Goal: Contribute content: Contribute content

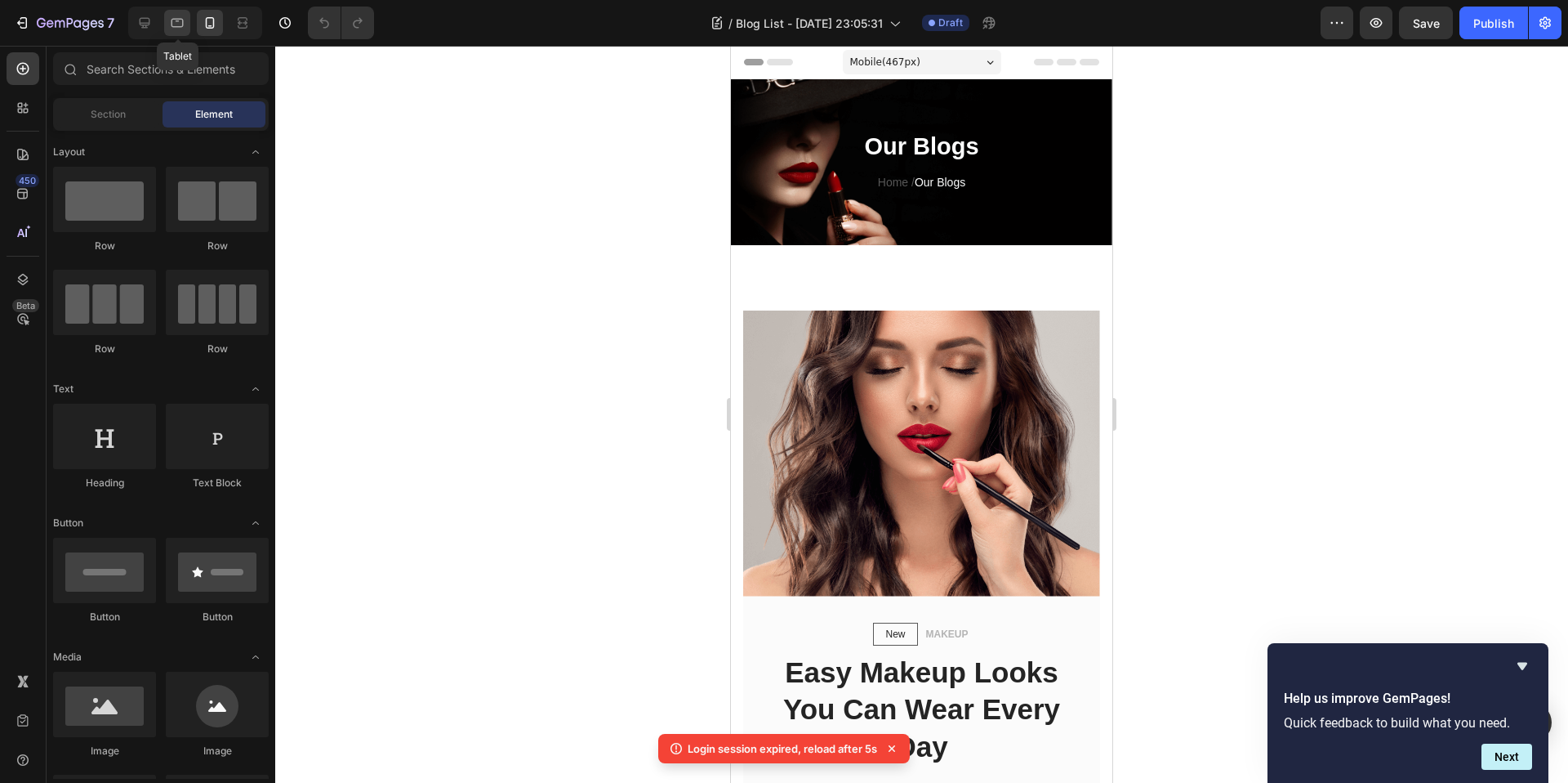
click at [174, 27] on icon at bounding box center [177, 23] width 13 height 9
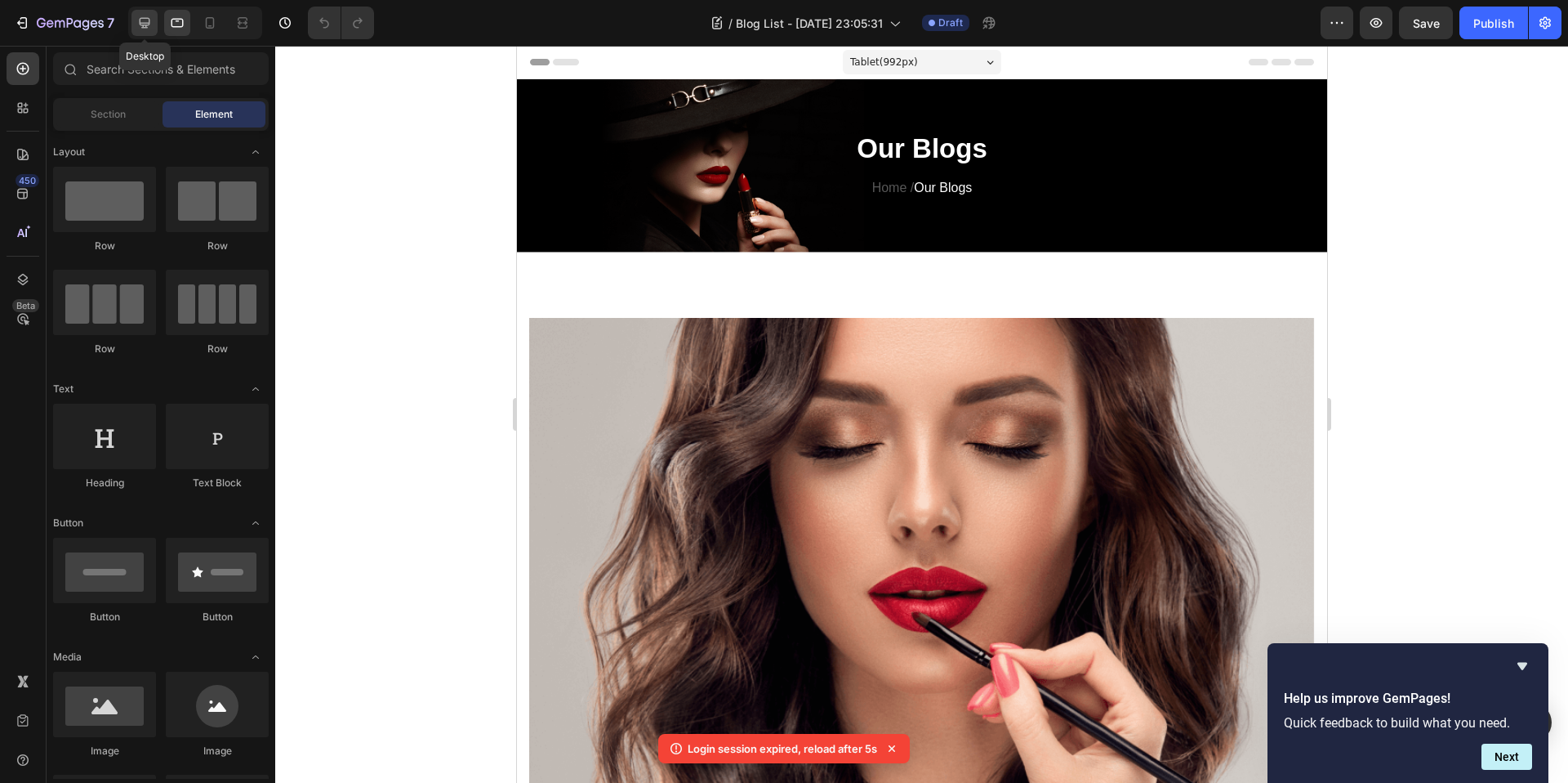
click at [138, 22] on icon at bounding box center [144, 22] width 16 height 16
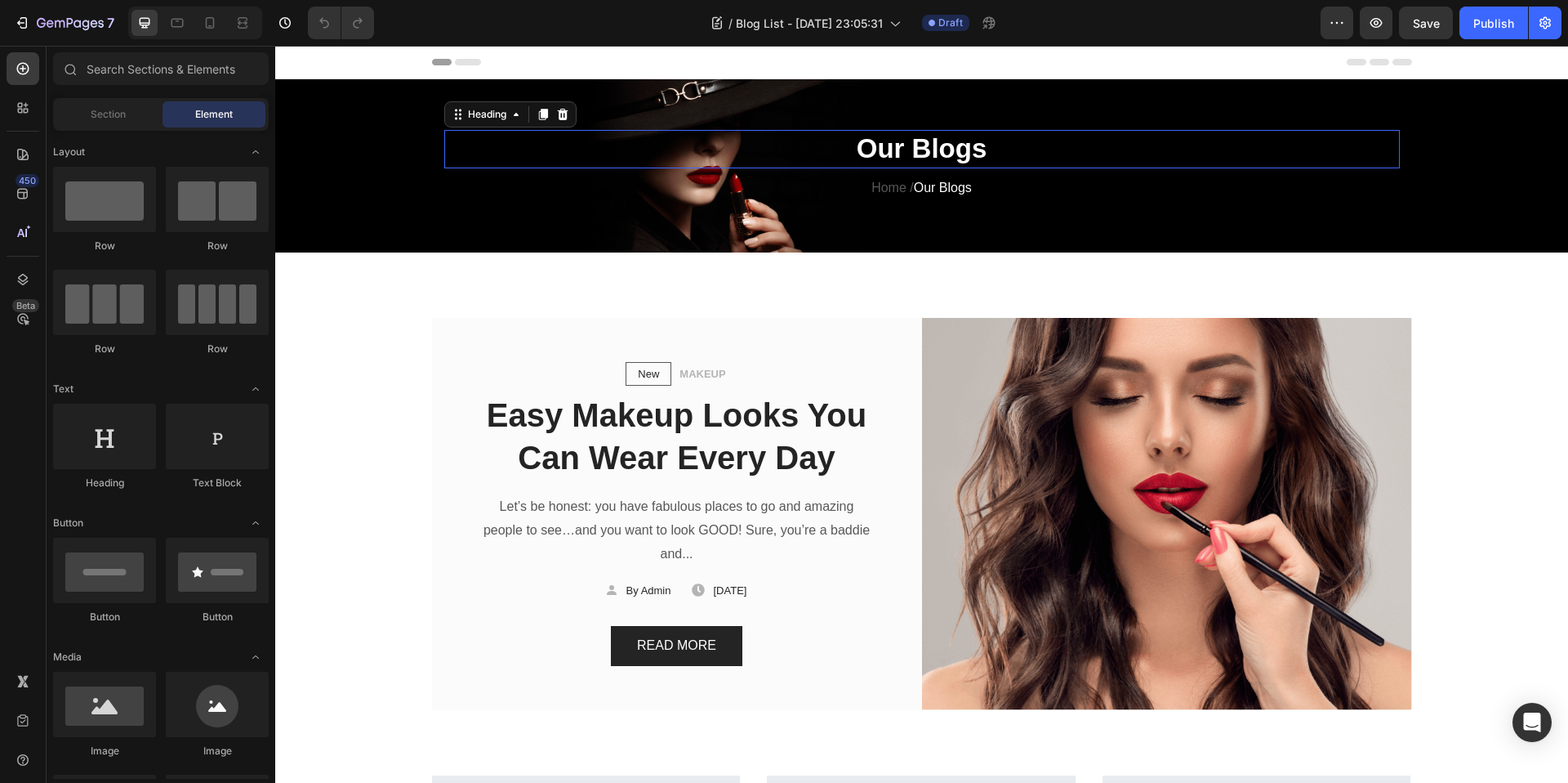
click at [1249, 158] on p "Our Blogs" at bounding box center [921, 149] width 952 height 35
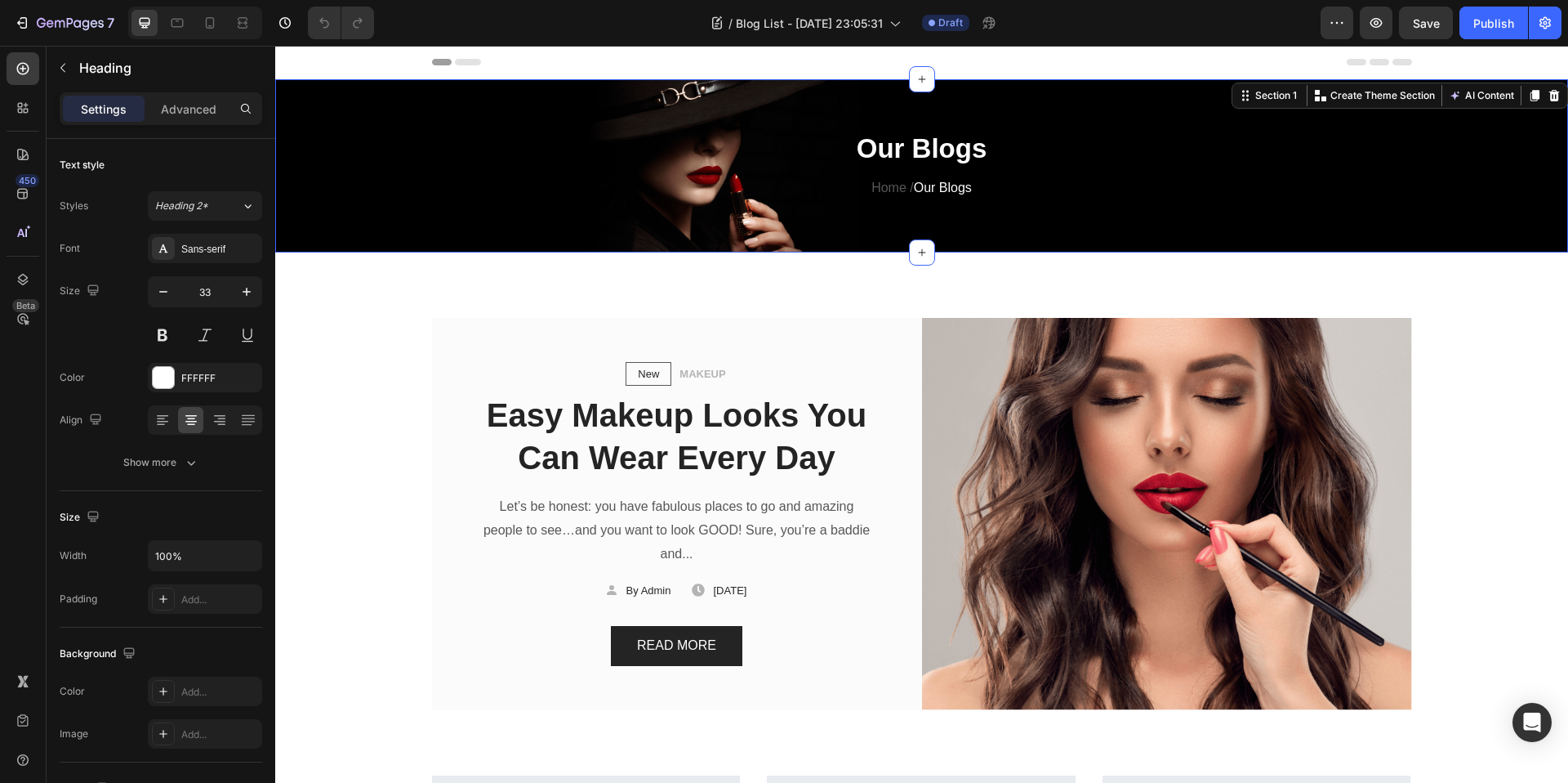
click at [1420, 124] on div "Our Blogs Heading Home / Our Blogs Text block Row Section 1 You can create reus…" at bounding box center [921, 166] width 1293 height 173
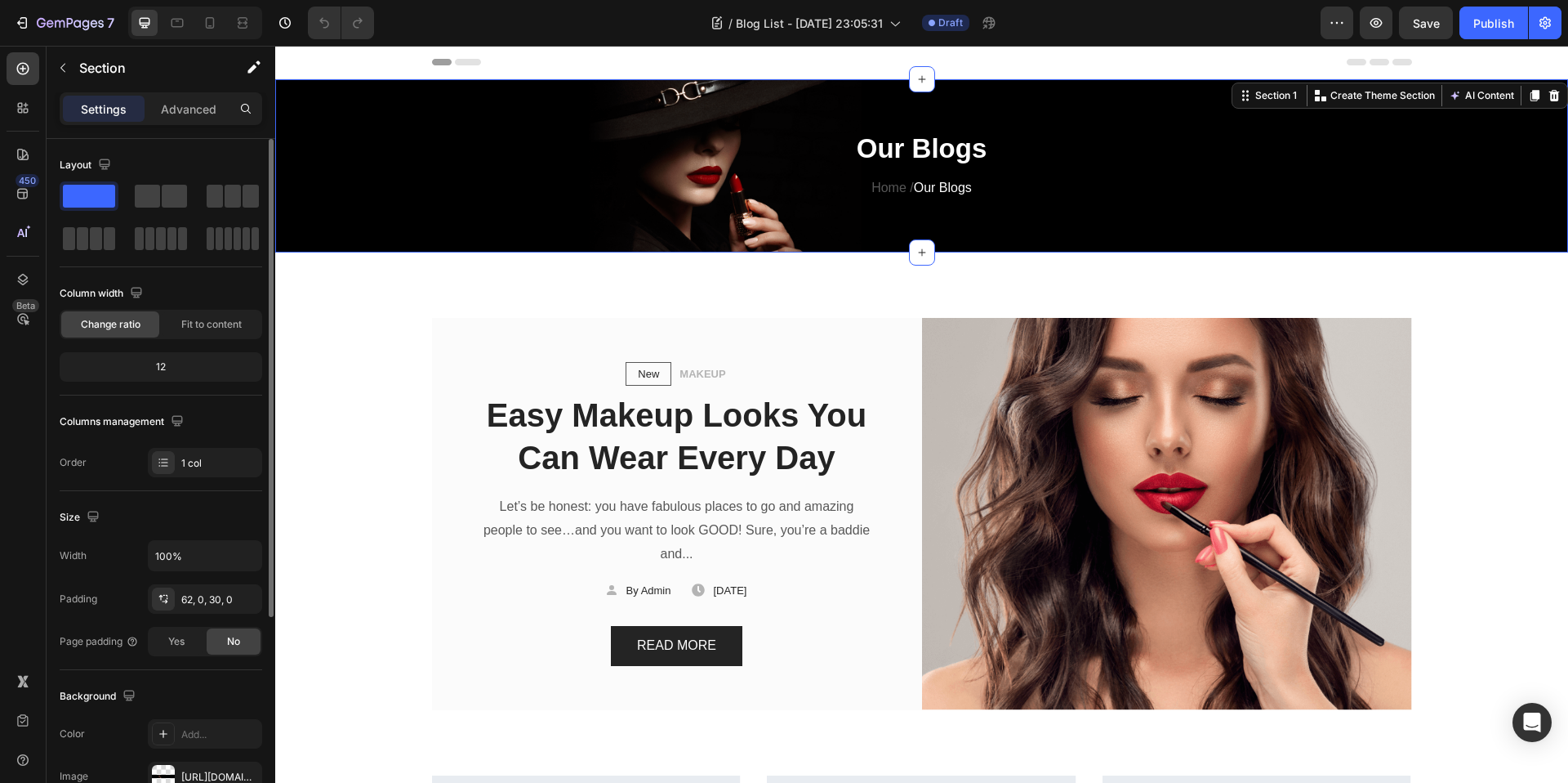
scroll to position [306, 0]
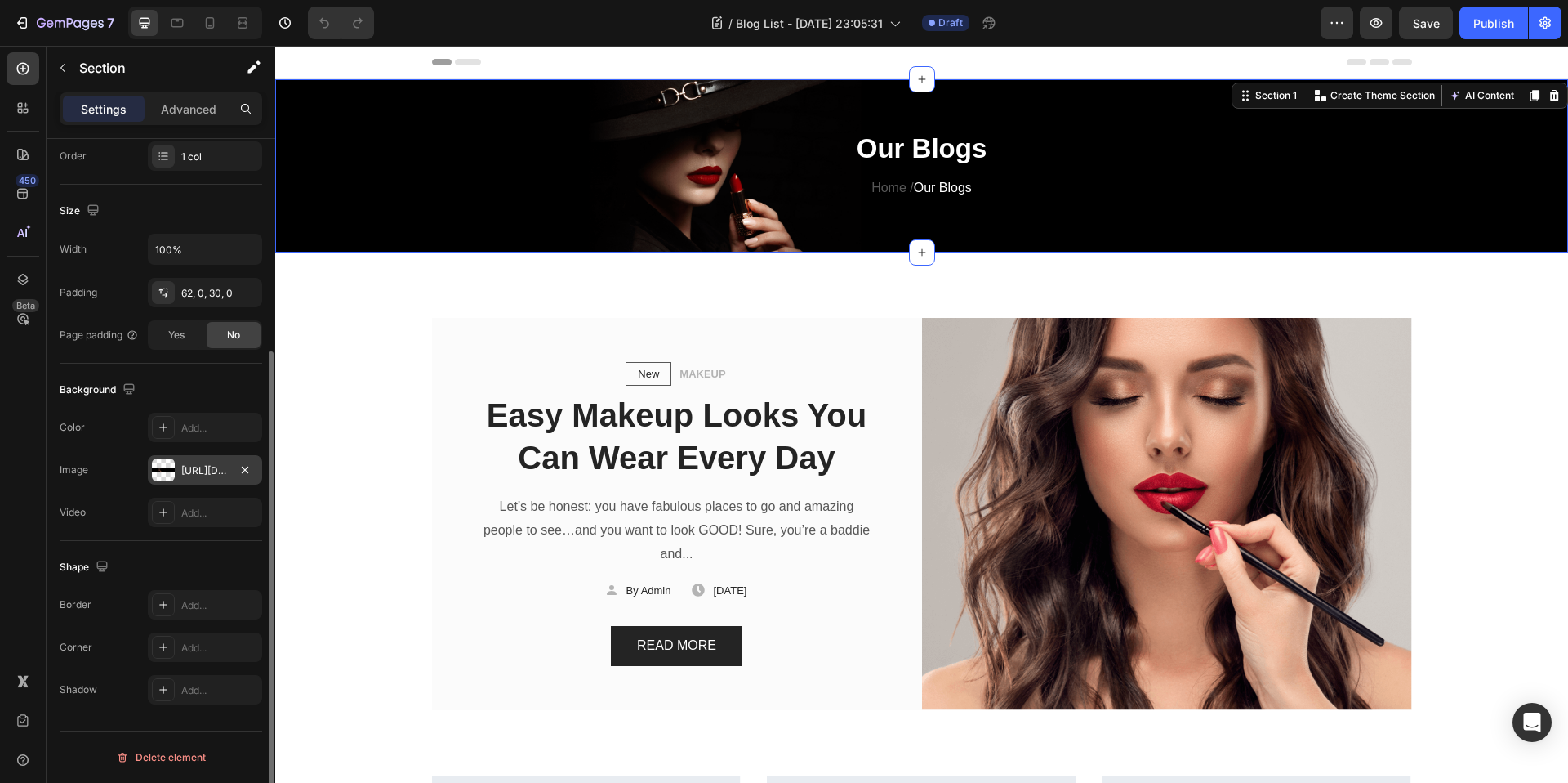
click at [165, 467] on div at bounding box center [164, 470] width 23 height 23
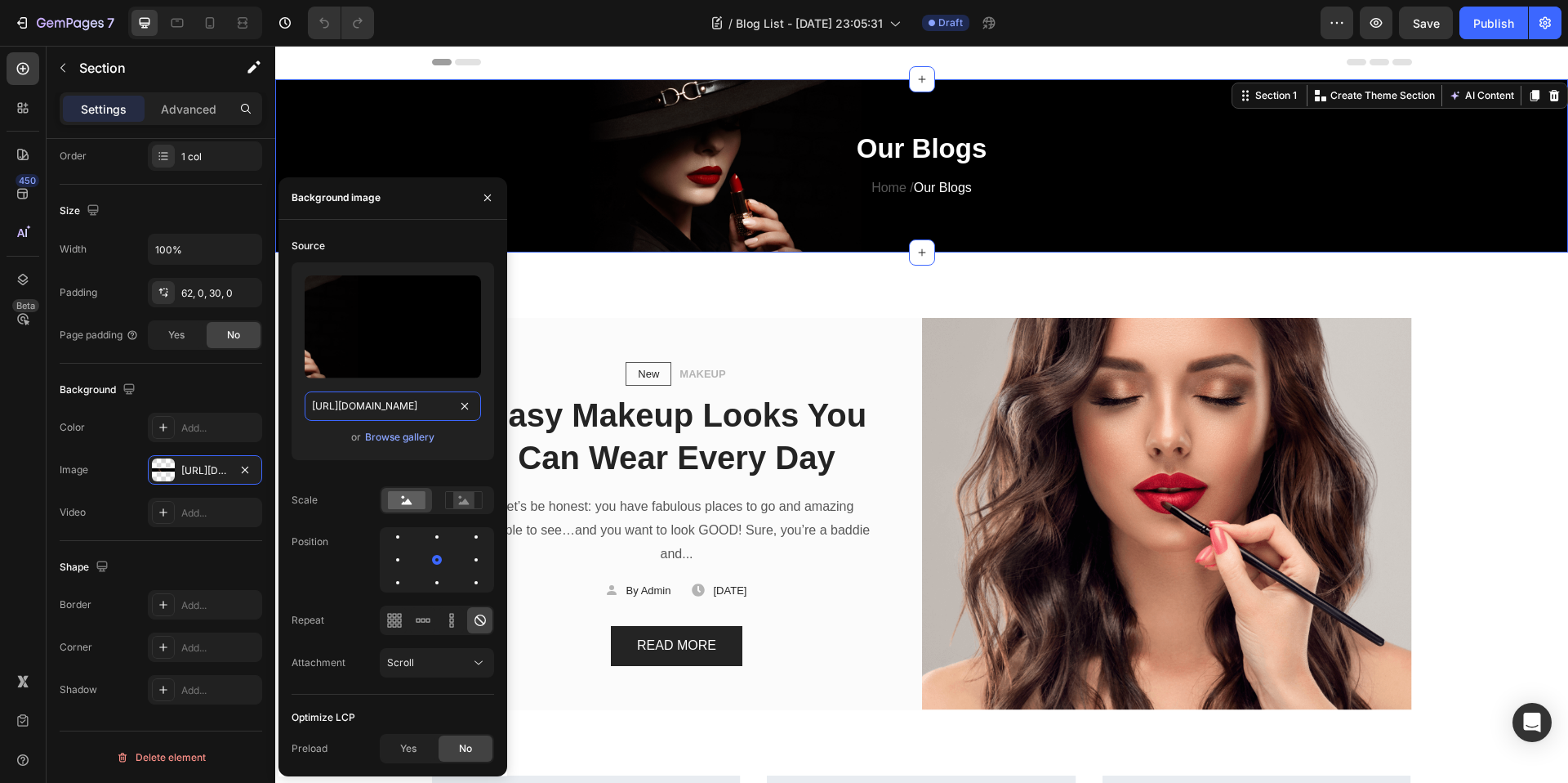
click at [367, 393] on input "[URL][DOMAIN_NAME]" at bounding box center [392, 405] width 176 height 30
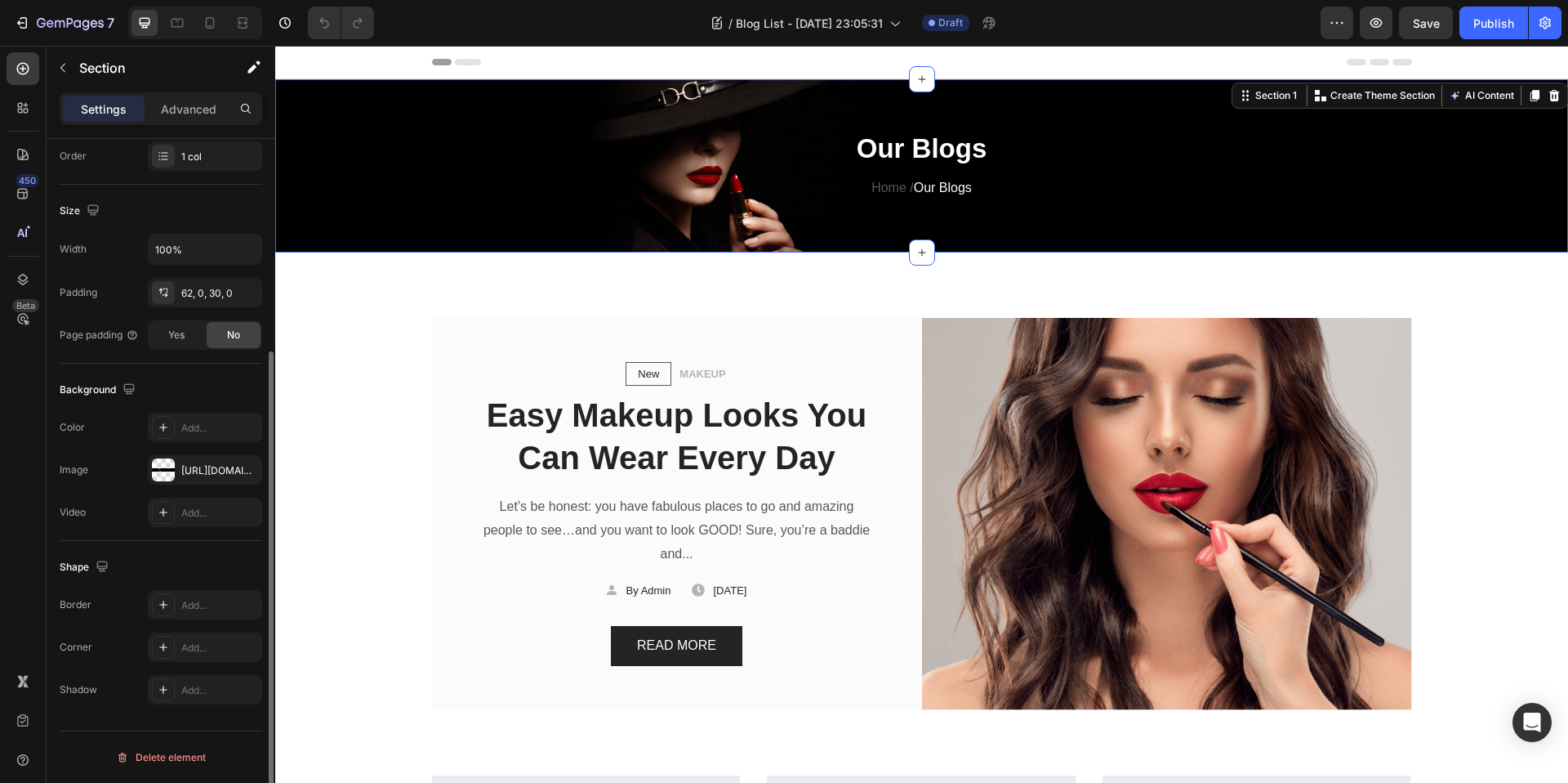
click at [179, 388] on div "Background" at bounding box center [161, 389] width 202 height 26
click at [203, 24] on icon at bounding box center [210, 22] width 16 height 16
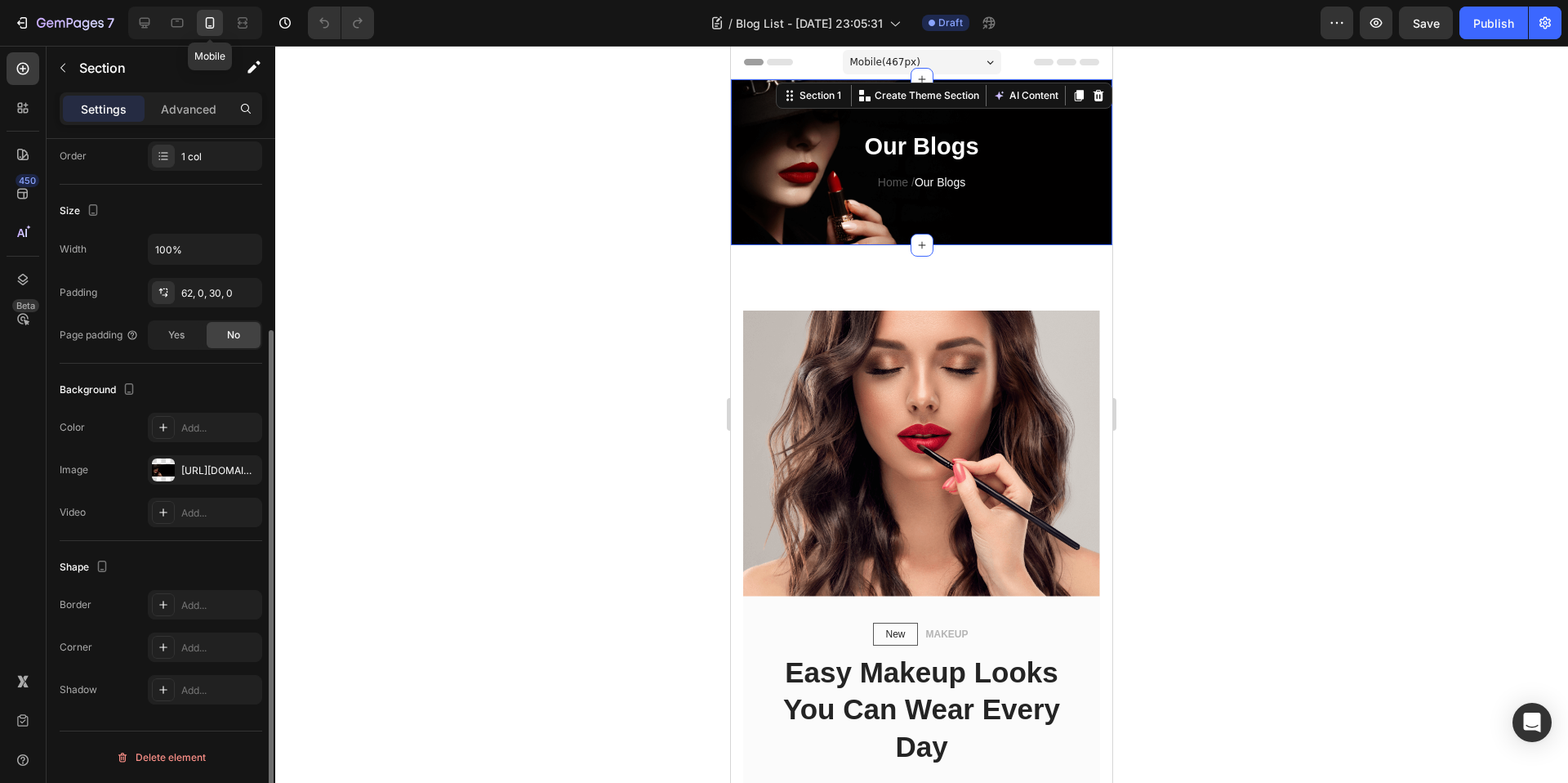
scroll to position [264, 0]
click at [179, 22] on icon at bounding box center [177, 22] width 16 height 16
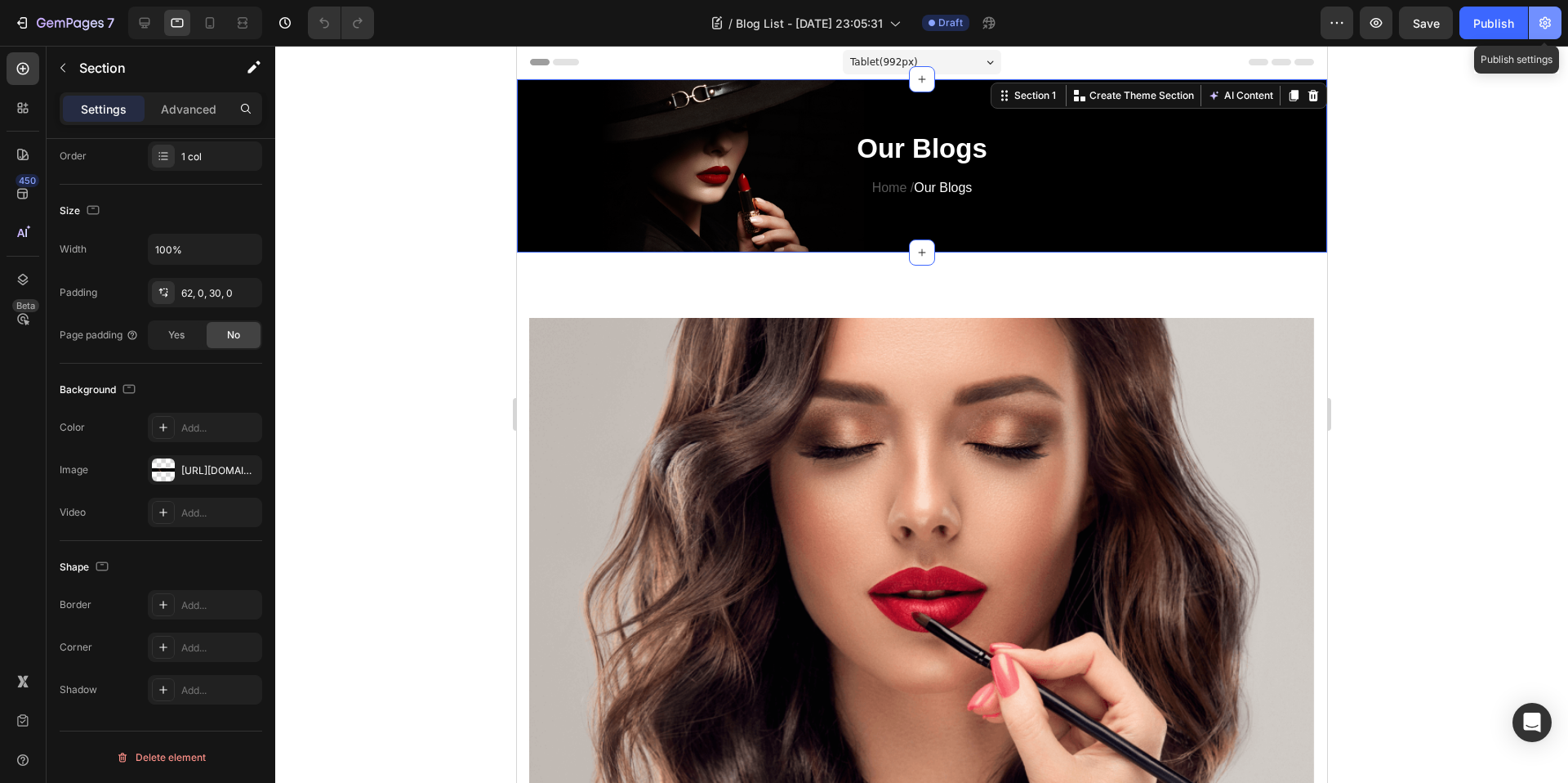
click at [1549, 17] on icon "button" at bounding box center [1545, 22] width 16 height 16
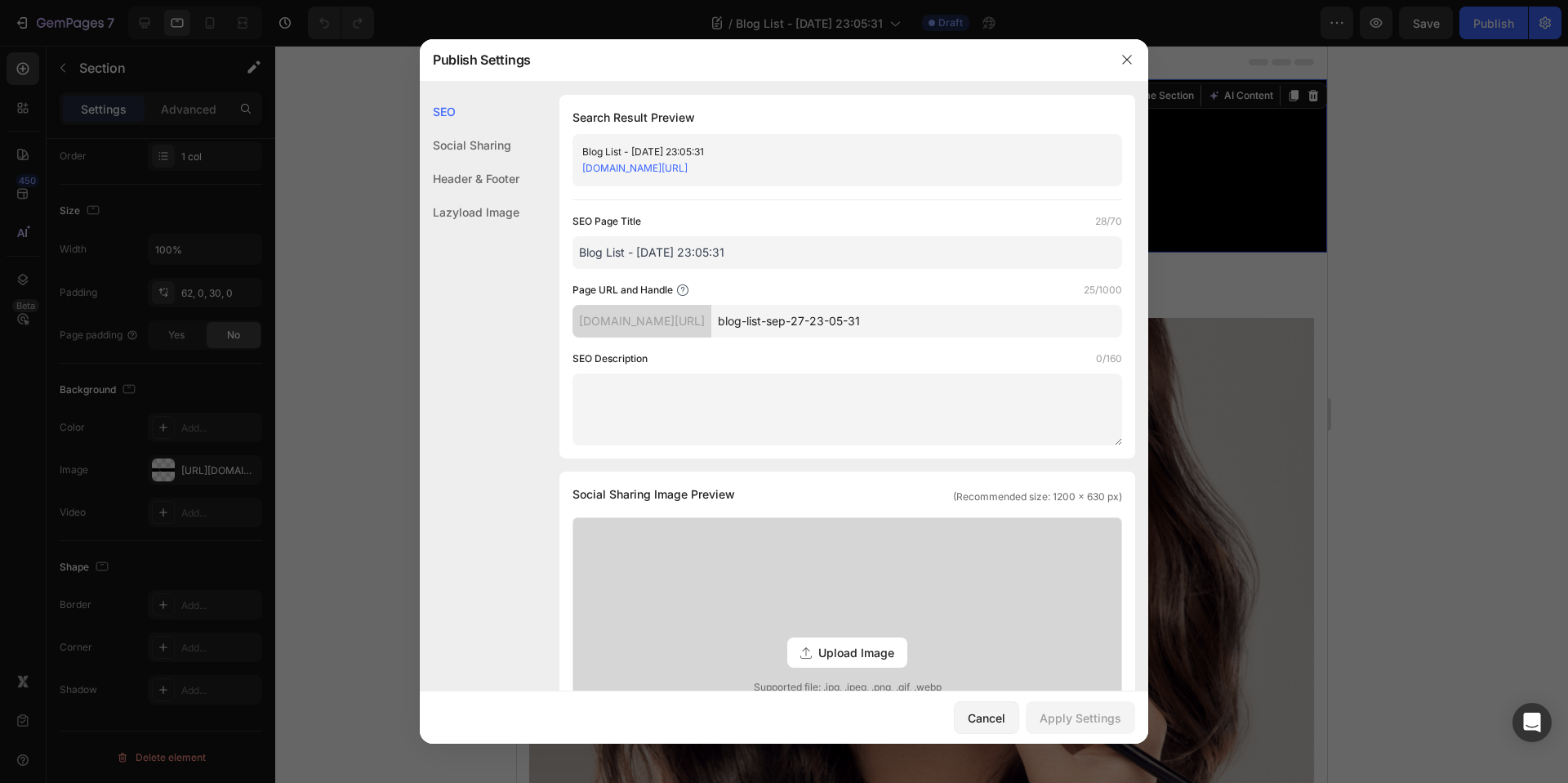
click at [748, 255] on input "Blog List - [DATE] 23:05:31" at bounding box center [847, 252] width 550 height 33
drag, startPoint x: 748, startPoint y: 255, endPoint x: 579, endPoint y: 213, distance: 174.1
click at [579, 213] on div "SEO Page Title 28/70 Blog List - [DATE] 23:05:31" at bounding box center [847, 241] width 550 height 56
type input "The Health Arrow Blog"
click at [972, 321] on input "blog-list-sep-27-23-05-31" at bounding box center [916, 321] width 411 height 33
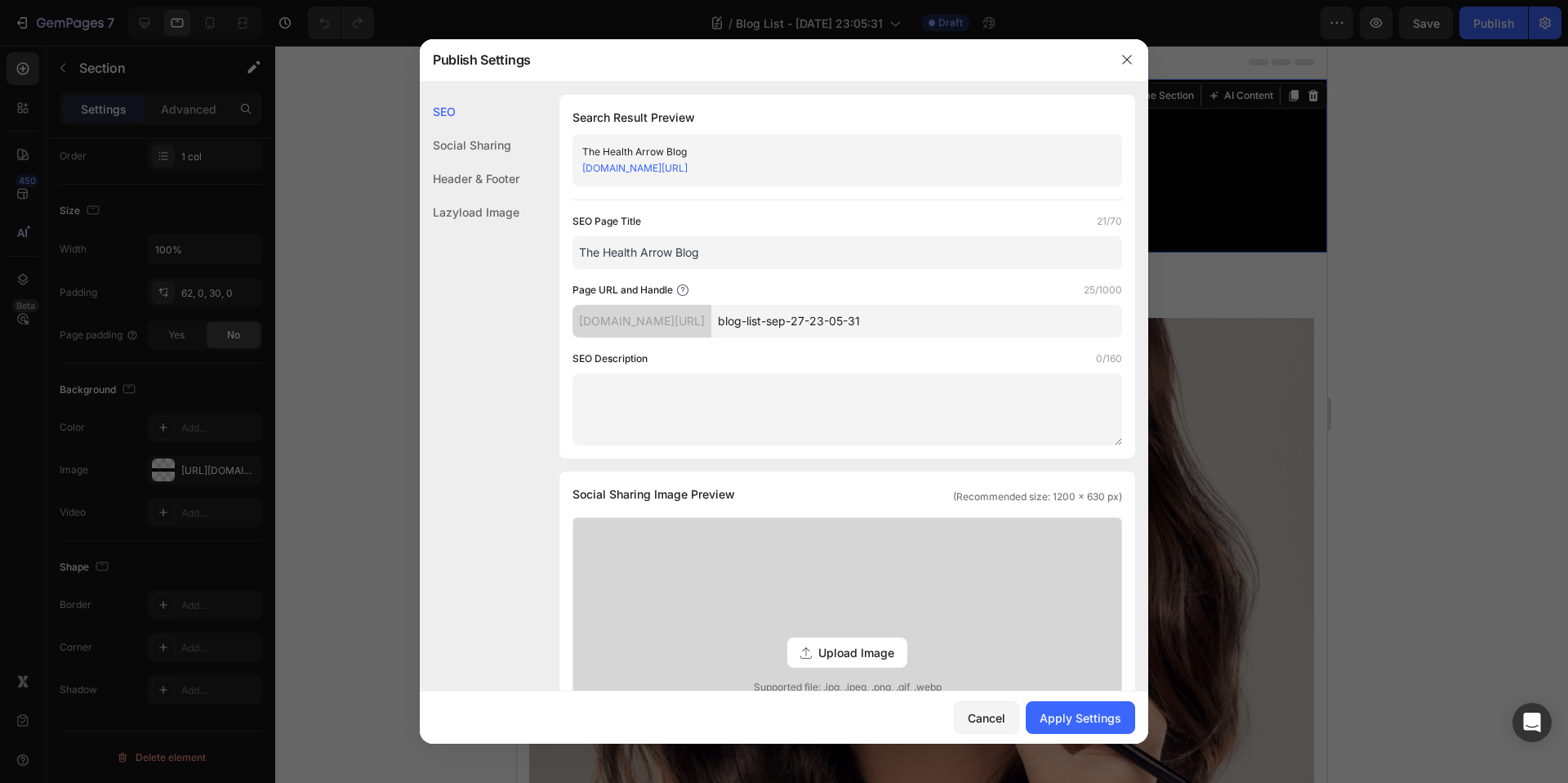
drag, startPoint x: 972, startPoint y: 321, endPoint x: 787, endPoint y: 321, distance: 185.0
click at [787, 321] on div "[DOMAIN_NAME][URL] blog-list-sep-27-23-05-31" at bounding box center [847, 321] width 550 height 33
click at [790, 405] on textarea at bounding box center [847, 409] width 550 height 72
click at [819, 322] on input "text" at bounding box center [916, 321] width 411 height 33
type input "list"
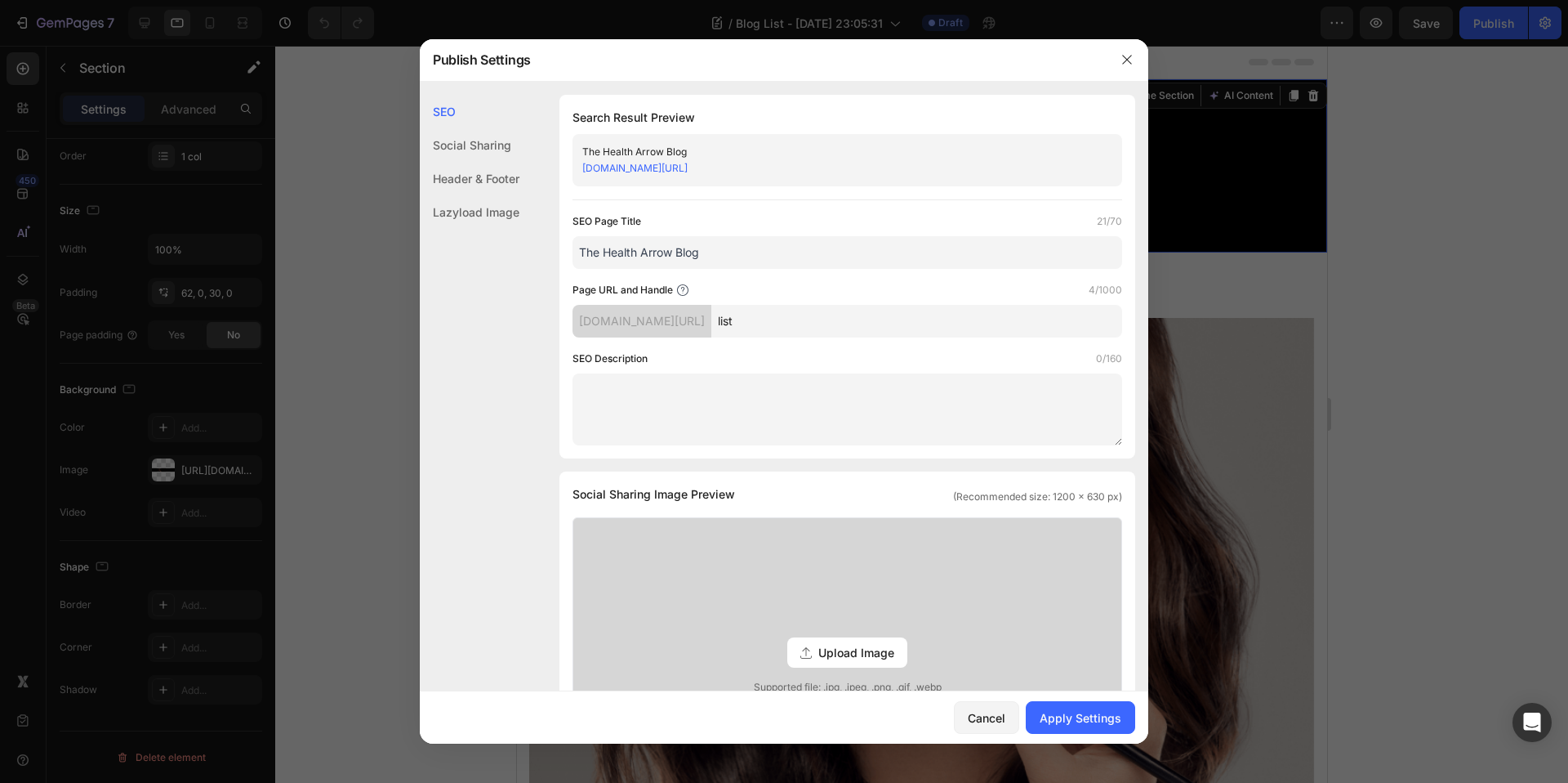
click at [658, 404] on textarea at bounding box center [847, 409] width 550 height 72
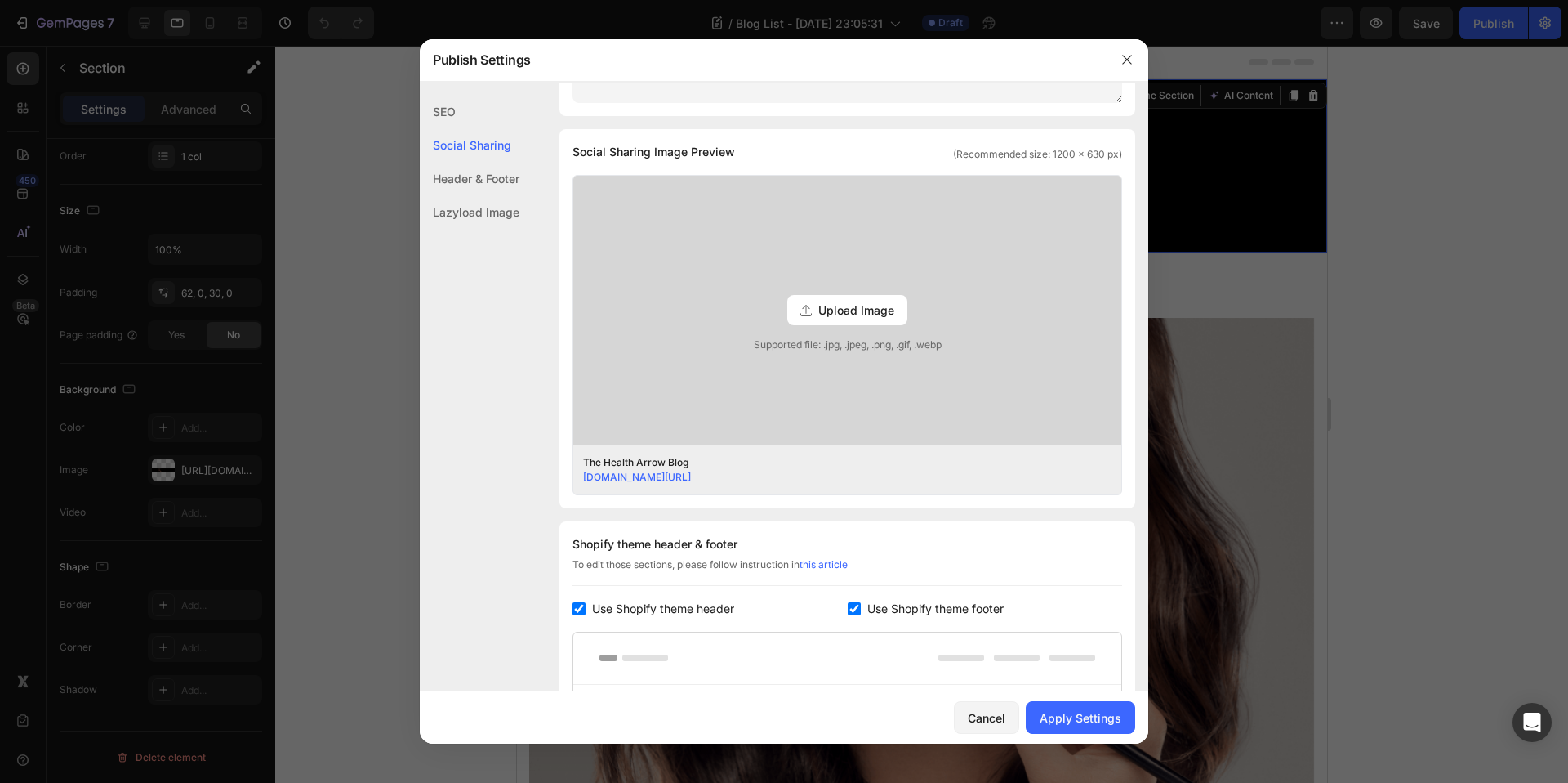
scroll to position [71, 0]
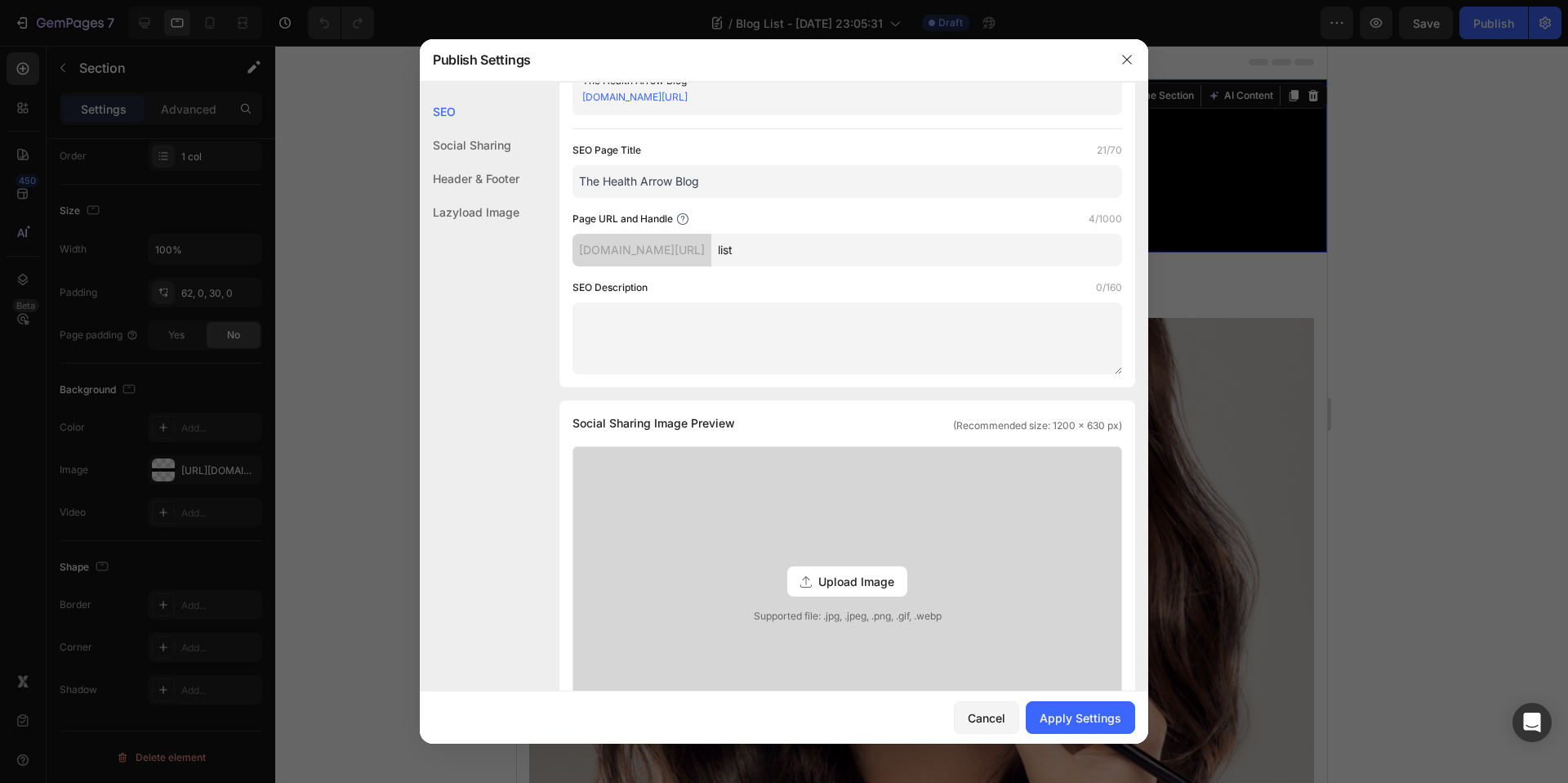
paste textarea "Discover expert health tips, wellness advice, and the latest medical insights a…"
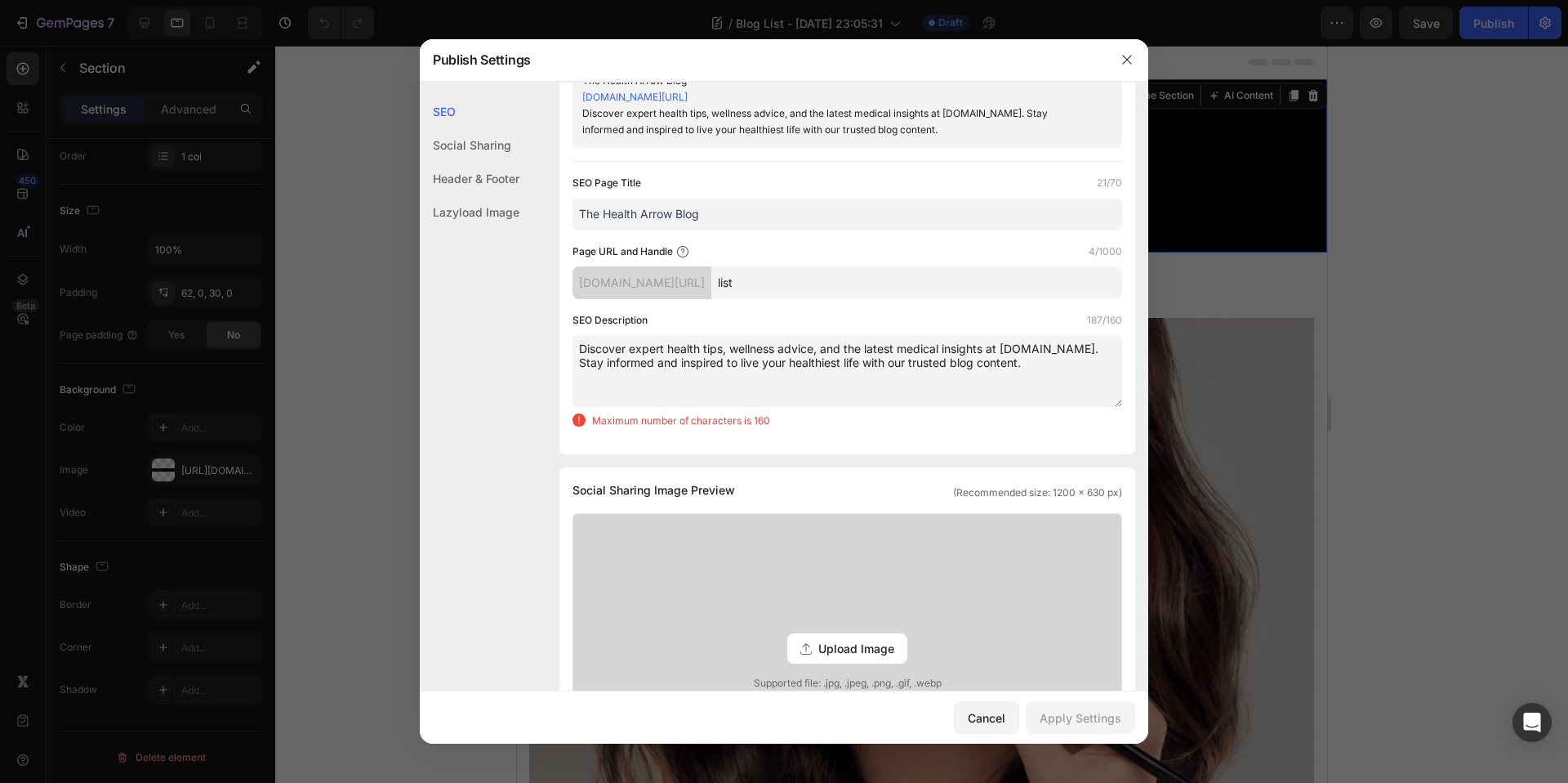
drag, startPoint x: 661, startPoint y: 346, endPoint x: 646, endPoint y: 348, distance: 15.1
click at [646, 348] on textarea "Discover expert health tips, wellness advice, and the latest medical insights a…" at bounding box center [847, 371] width 550 height 72
click at [671, 348] on textarea "Discover expert health tips, wellness advice, and the latest medical insights a…" at bounding box center [847, 371] width 550 height 72
drag, startPoint x: 667, startPoint y: 346, endPoint x: 632, endPoint y: 349, distance: 35.1
click at [632, 349] on textarea "Discover expert health tips, wellness advice, and the latest medical insights a…" at bounding box center [847, 371] width 550 height 72
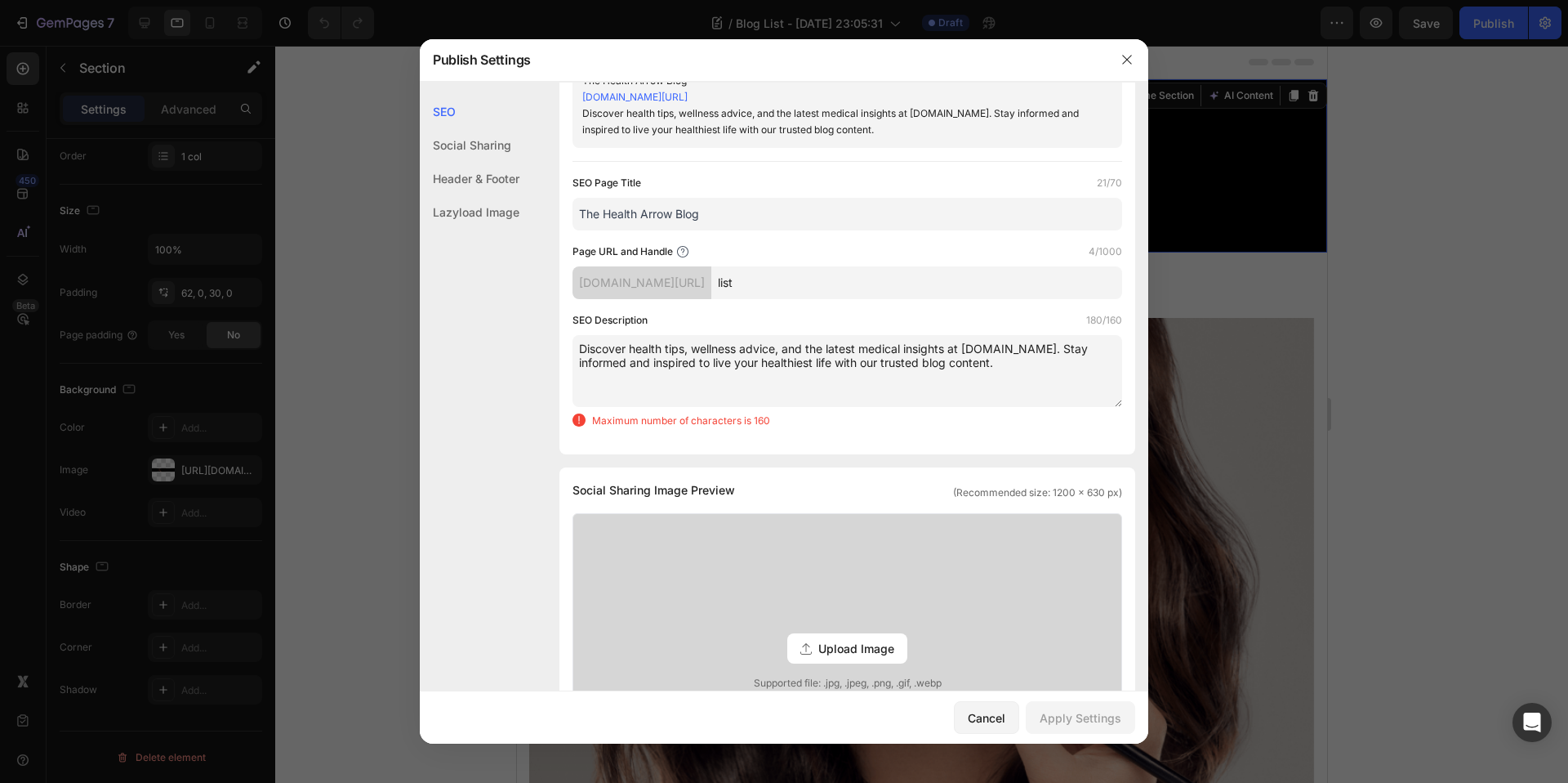
drag, startPoint x: 778, startPoint y: 353, endPoint x: 743, endPoint y: 350, distance: 35.1
click at [743, 350] on textarea "Discover health tips, wellness advice, and the latest medical insights at [DOMA…" at bounding box center [847, 371] width 550 height 72
drag, startPoint x: 959, startPoint y: 347, endPoint x: 1088, endPoint y: 345, distance: 129.0
click at [1088, 345] on textarea "Discover health tips, wellness insignts, and the latest medical research at [DO…" at bounding box center [847, 371] width 550 height 72
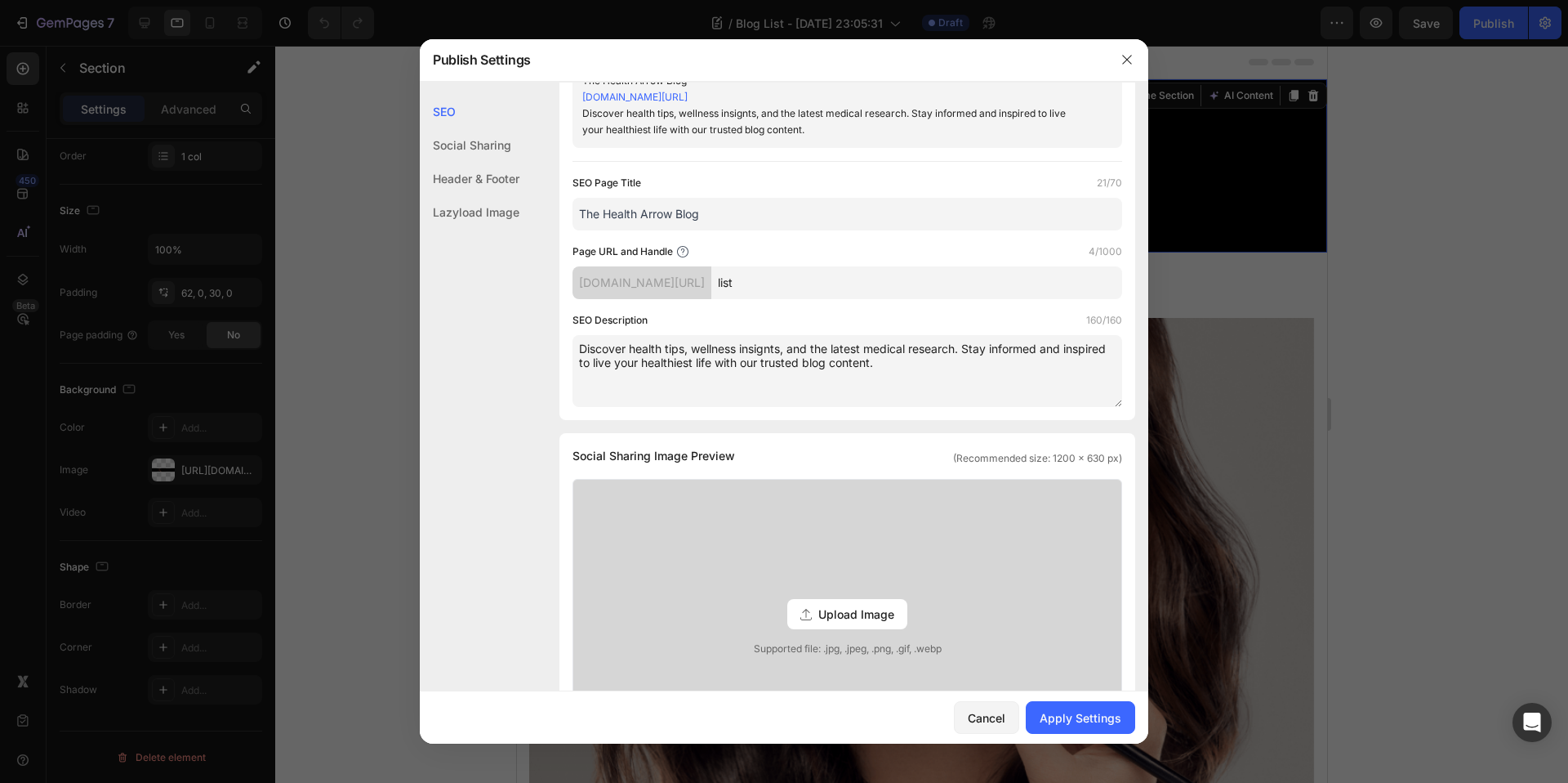
click at [926, 363] on textarea "Discover health tips, wellness insignts, and the latest medical research. Stay …" at bounding box center [847, 371] width 550 height 72
drag, startPoint x: 761, startPoint y: 362, endPoint x: 919, endPoint y: 365, distance: 158.0
click at [919, 365] on textarea "Discover health tips, wellness insignts, and the latest medical research. Stay …" at bounding box center [847, 371] width 550 height 72
click at [630, 348] on textarea "Discover health tips, wellness insights, and the latest medical research. Stay …" at bounding box center [847, 371] width 550 height 72
click at [767, 355] on textarea "Discover home health tips, wellness insights, and the latest medical research. …" at bounding box center [847, 371] width 550 height 72
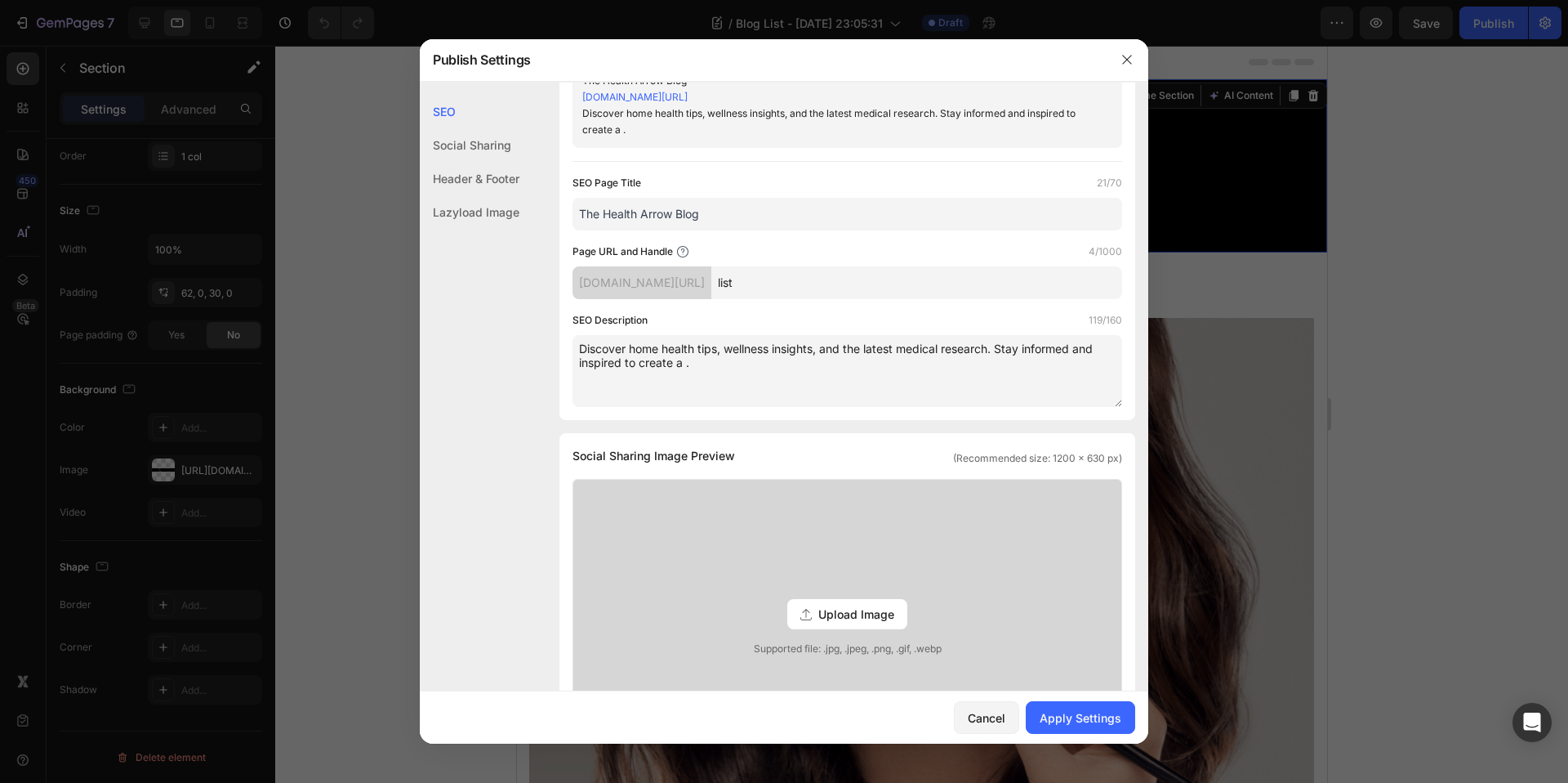
drag, startPoint x: 946, startPoint y: 347, endPoint x: 901, endPoint y: 343, distance: 45.2
click at [901, 343] on textarea "Discover home health tips, wellness insights, and the latest medical research. …" at bounding box center [847, 371] width 550 height 72
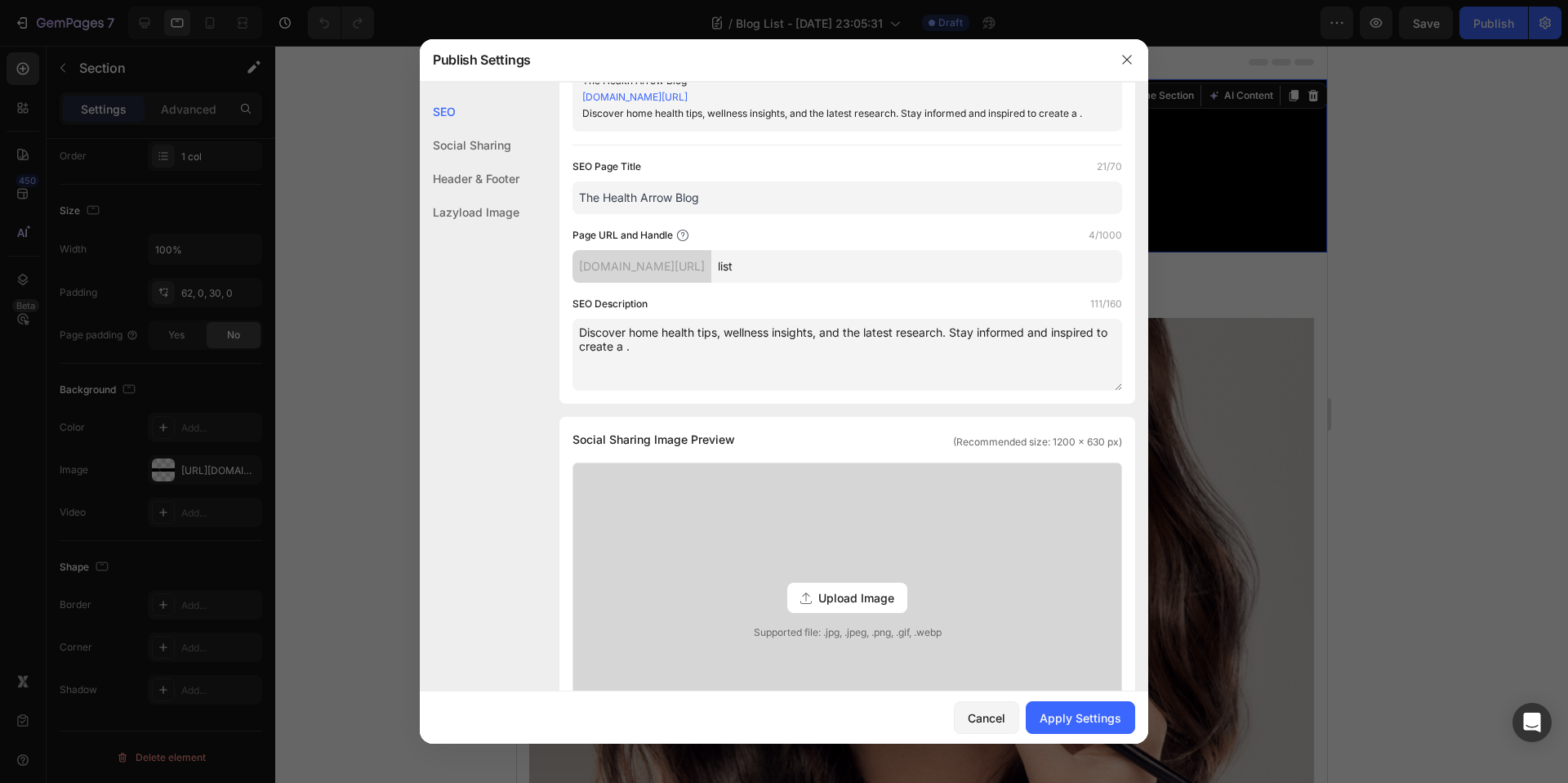
click at [762, 369] on textarea "Discover home health tips, wellness insights, and the latest research. Stay inf…" at bounding box center [847, 354] width 550 height 72
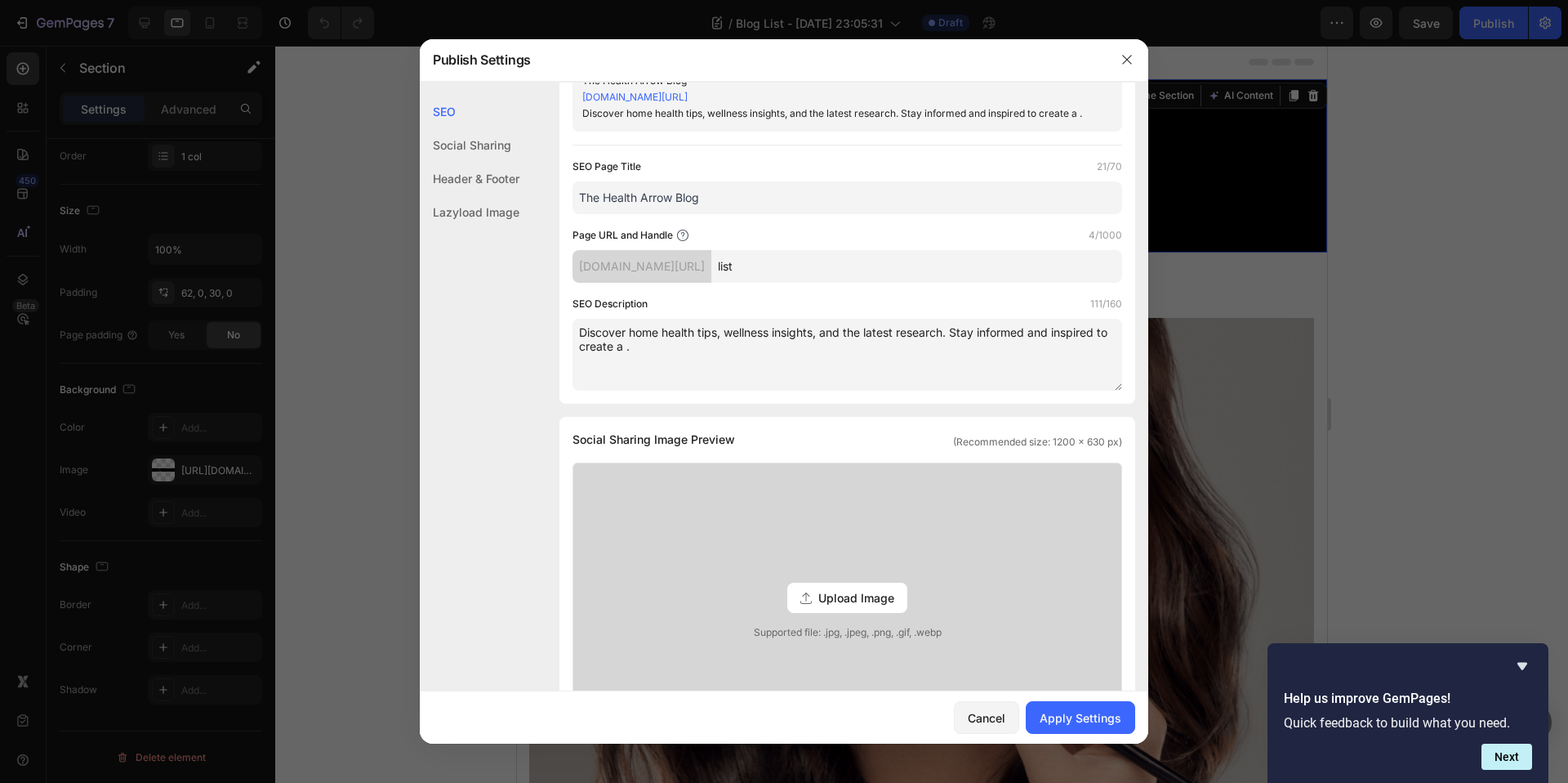
drag, startPoint x: 639, startPoint y: 364, endPoint x: 1056, endPoint y: 347, distance: 417.3
click at [1056, 347] on textarea "Discover home health tips, wellness insights, and the latest research. Stay inf…" at bounding box center [847, 354] width 550 height 72
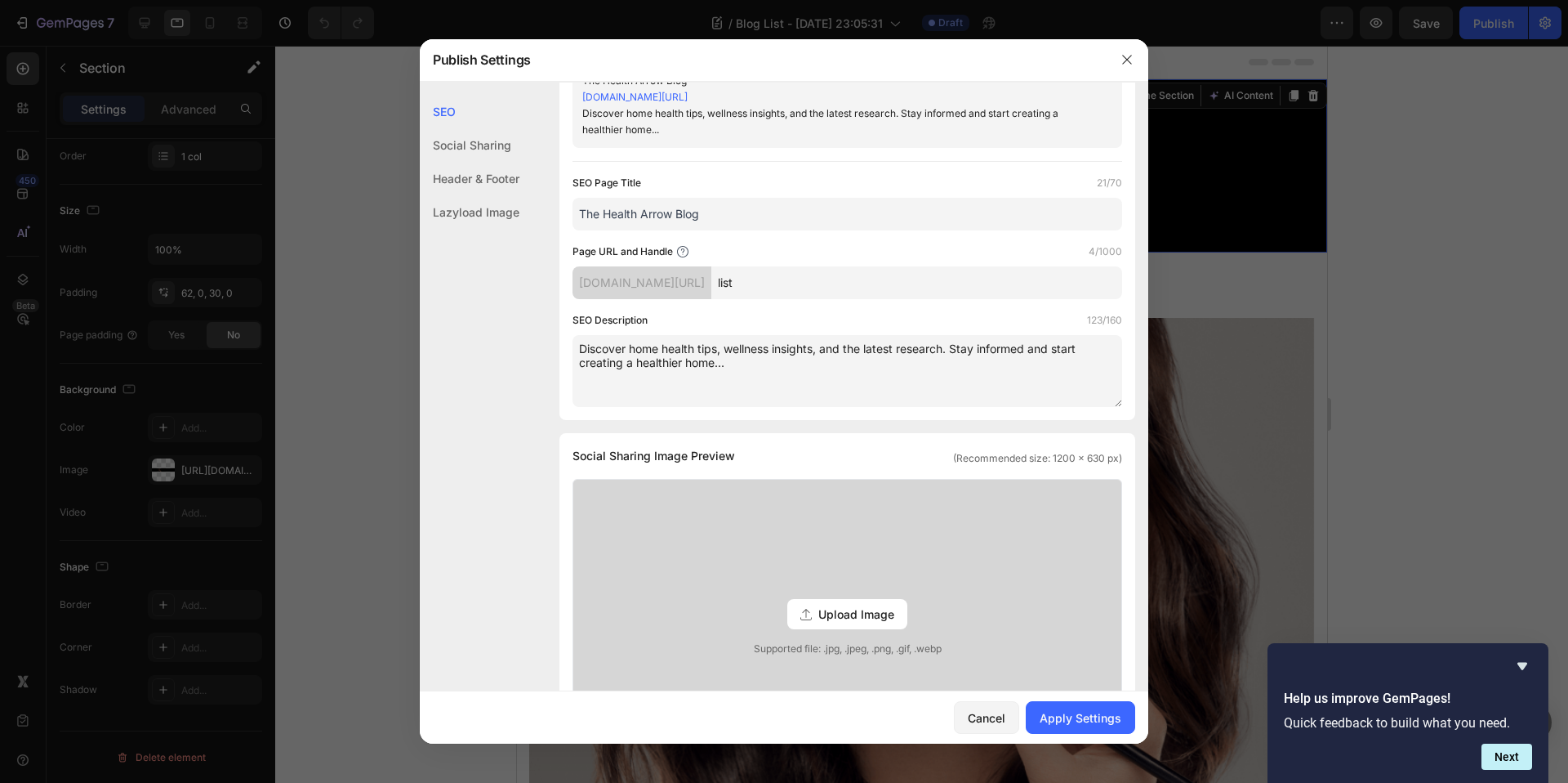
click at [752, 368] on textarea "Discover home health tips, wellness insights, and the latest research. Stay inf…" at bounding box center [847, 371] width 550 height 72
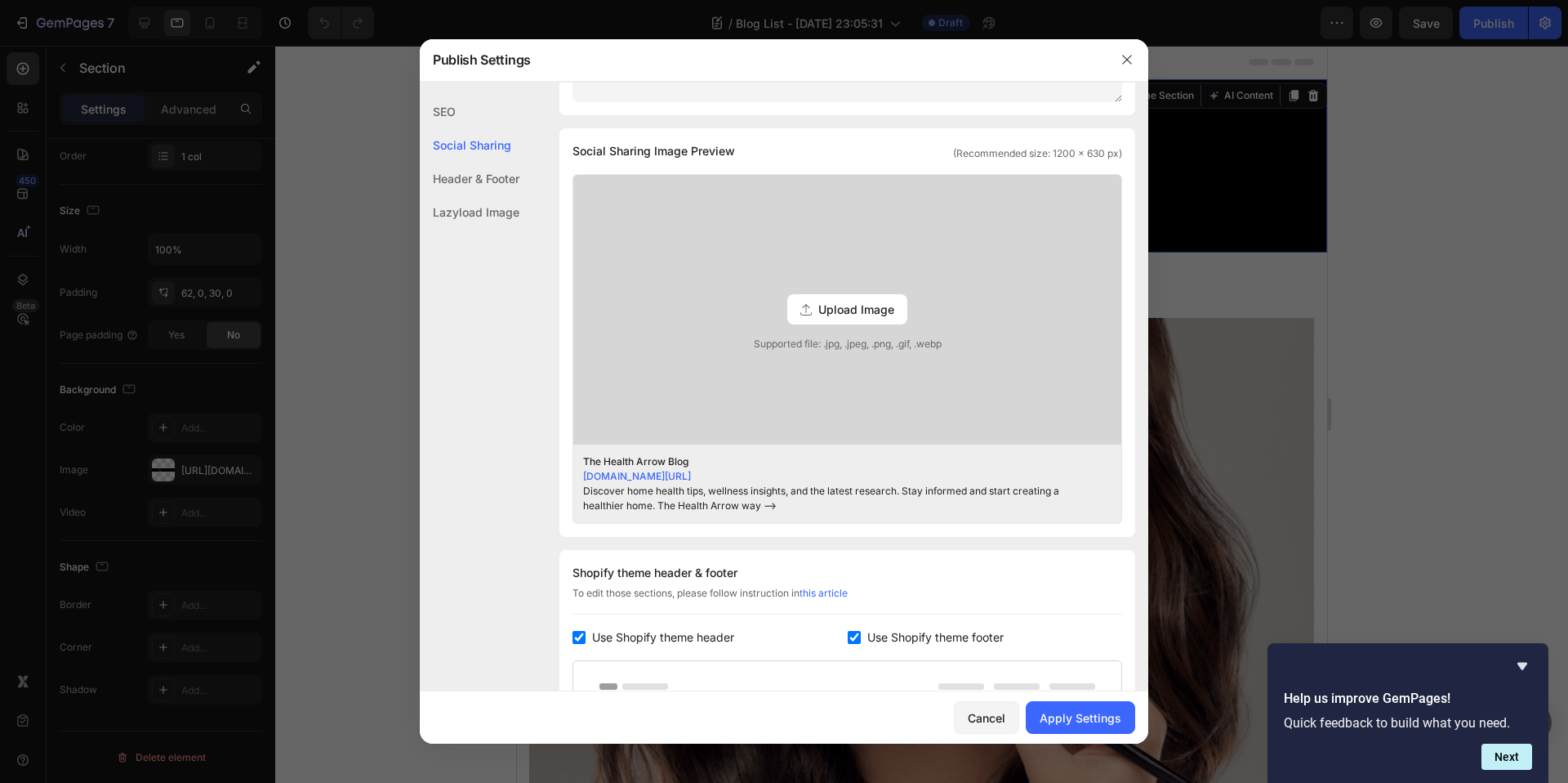
scroll to position [749, 0]
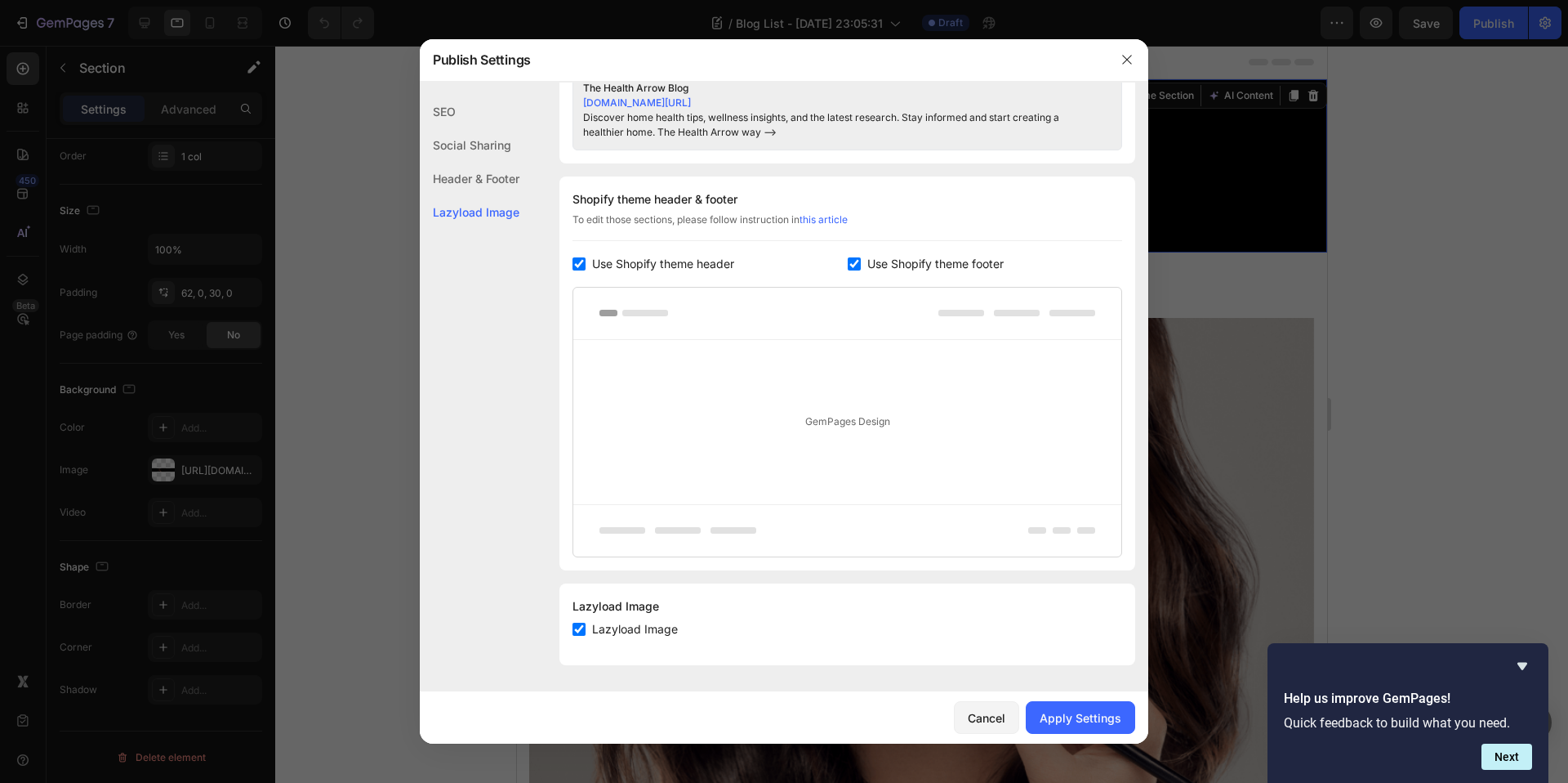
type textarea "Discover home health tips, wellness insights, and the latest research. Stay inf…"
click at [577, 629] on input "checkbox" at bounding box center [579, 630] width 13 height 13
checkbox input "false"
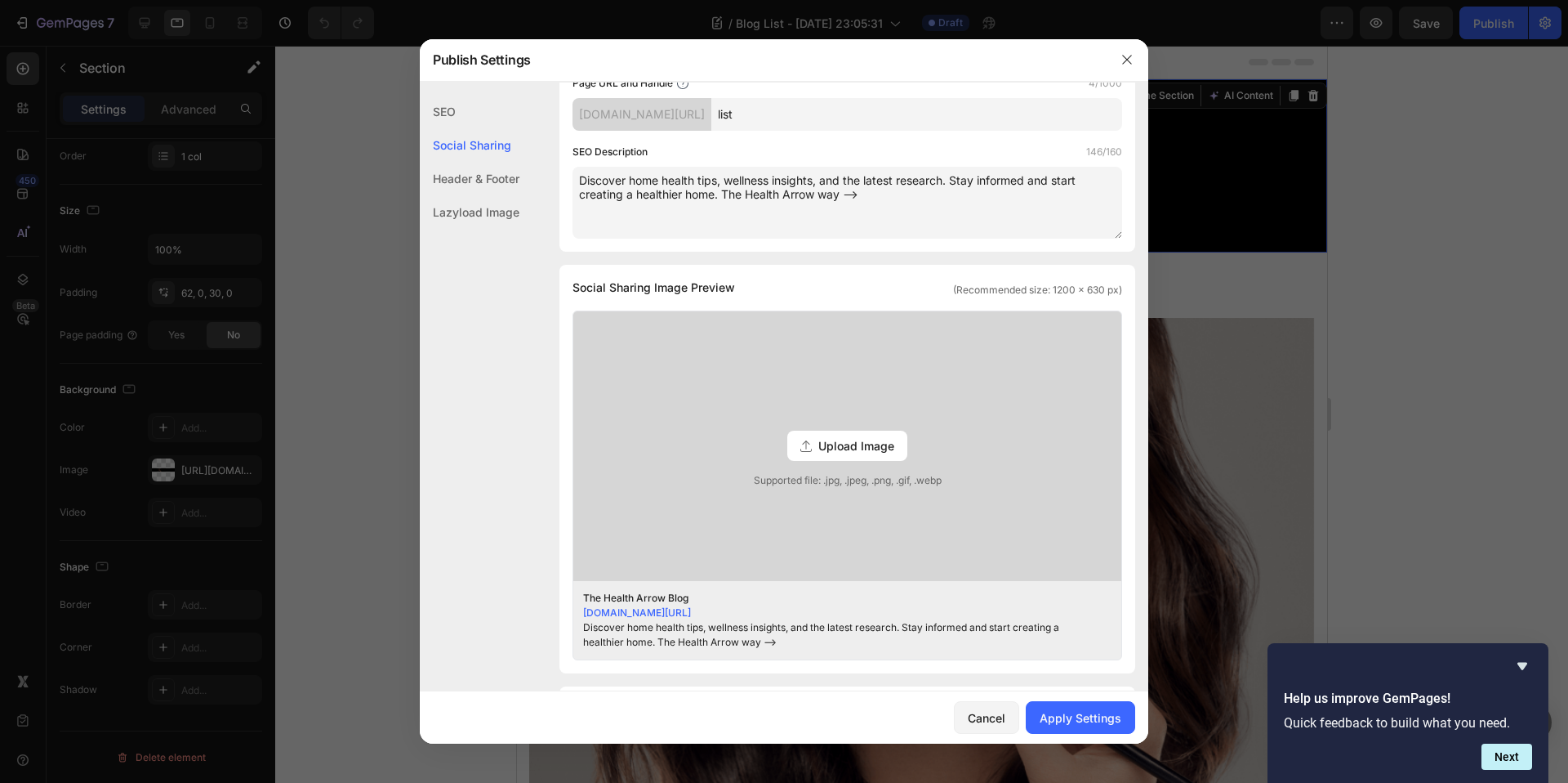
scroll to position [601, 0]
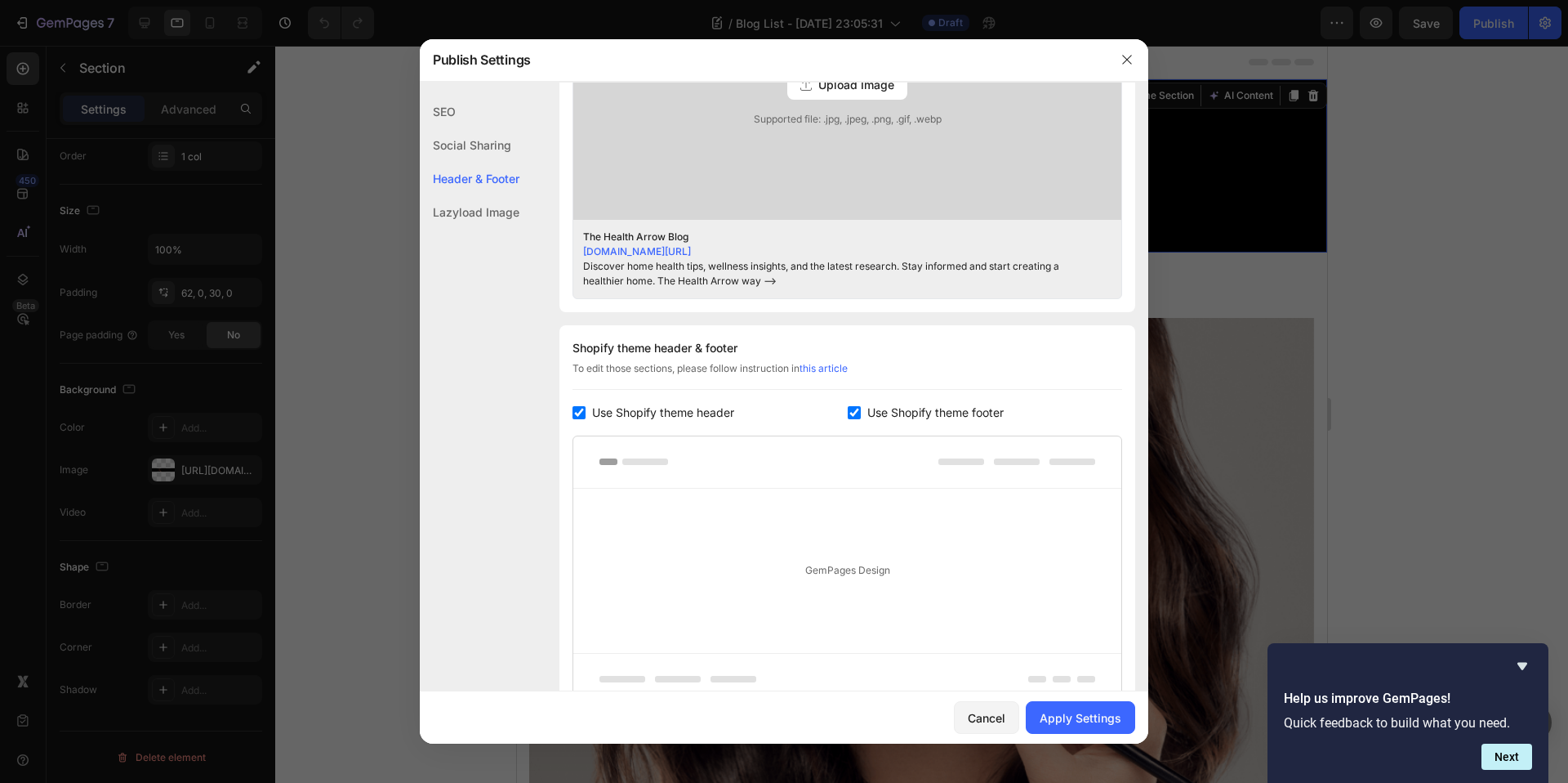
click at [861, 410] on label "Use Shopify theme footer" at bounding box center [932, 412] width 142 height 19
checkbox input "false"
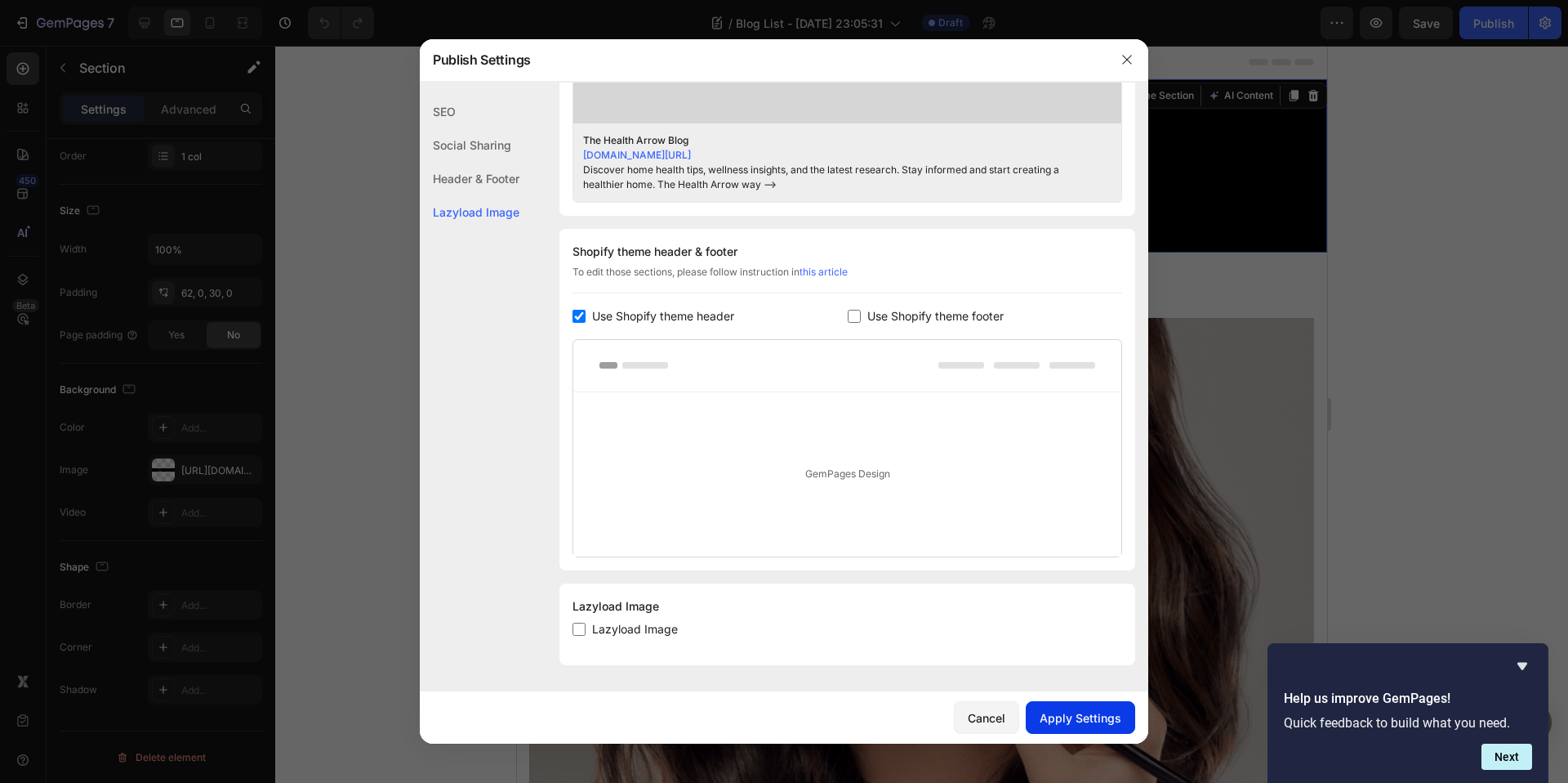
click at [1092, 725] on button "Apply Settings" at bounding box center [1081, 718] width 110 height 33
click at [1138, 57] on button "button" at bounding box center [1126, 59] width 26 height 26
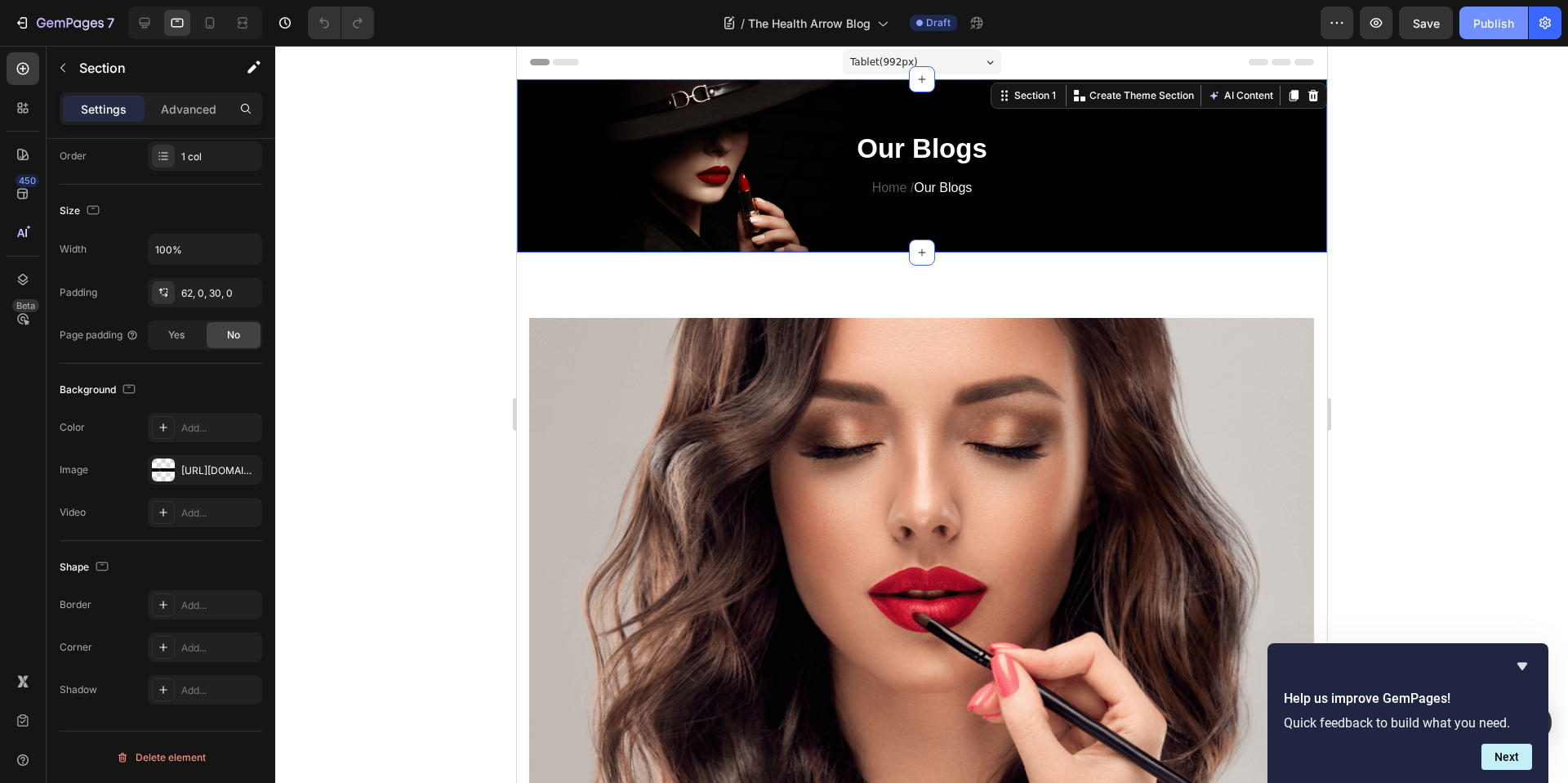
click at [1486, 32] on button "Publish" at bounding box center [1493, 23] width 68 height 33
click at [149, 20] on icon at bounding box center [144, 23] width 11 height 11
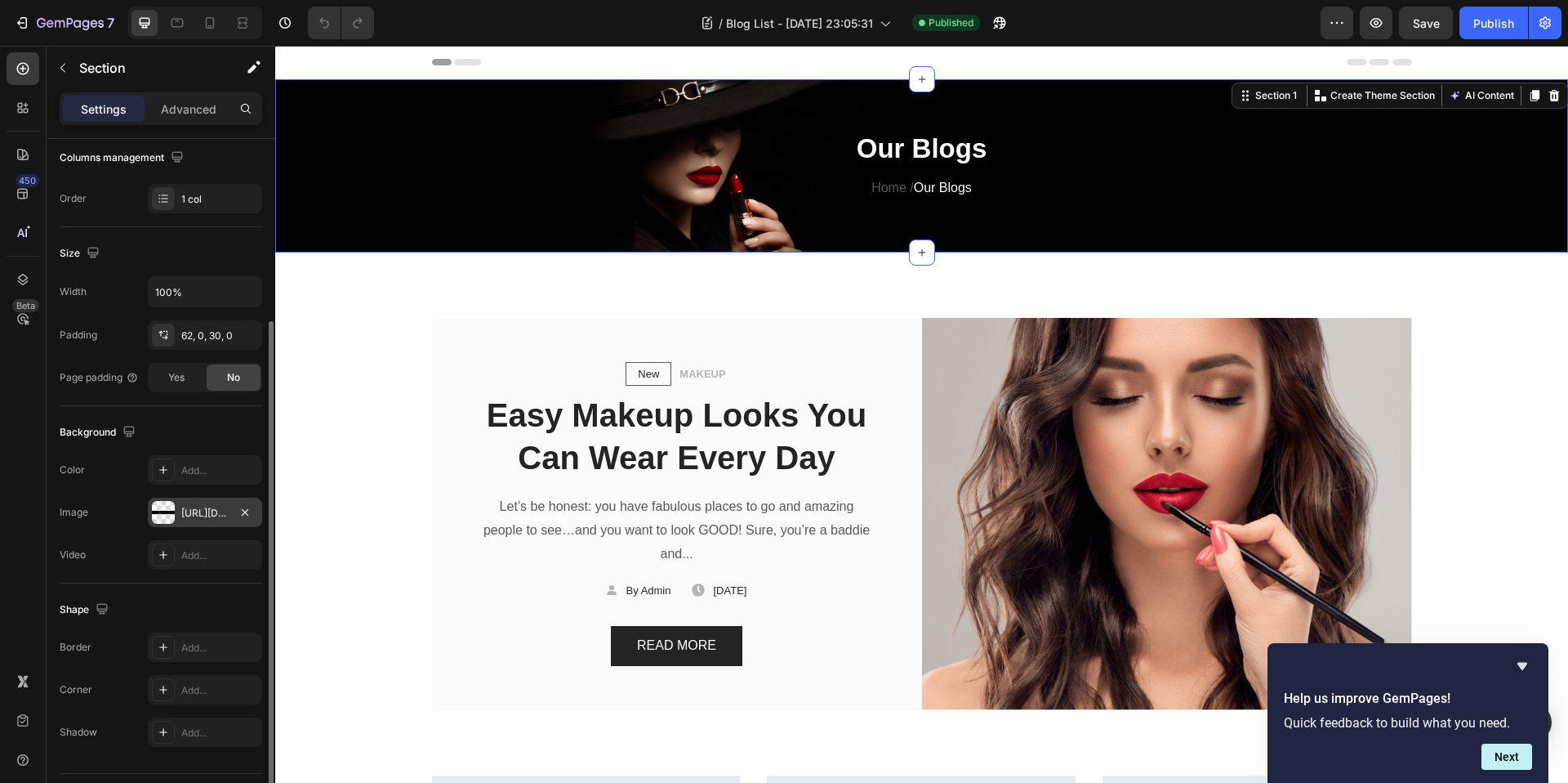
click at [202, 512] on div "[URL][DOMAIN_NAME]" at bounding box center [204, 512] width 47 height 14
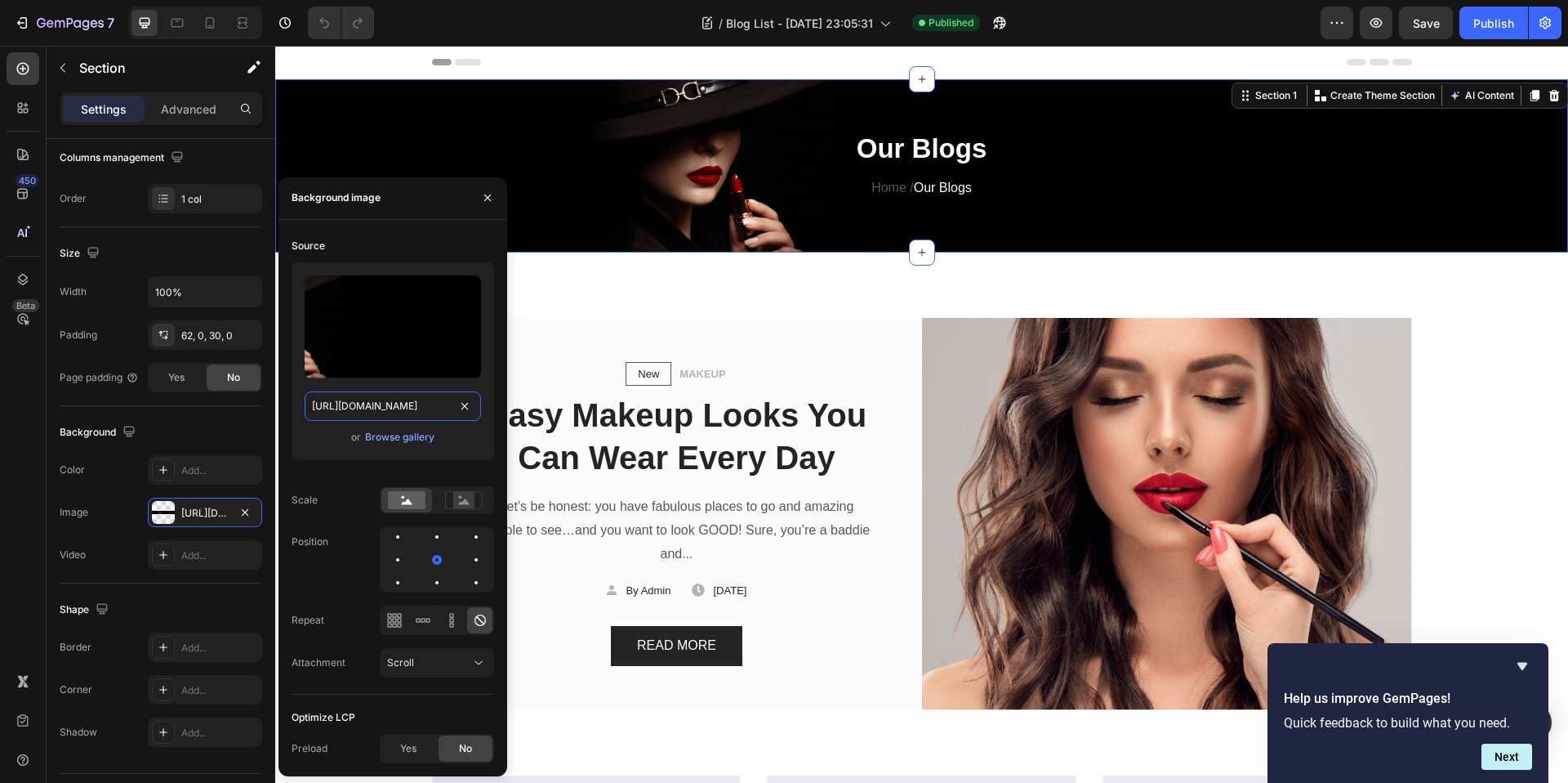
click at [367, 405] on input "[URL][DOMAIN_NAME]" at bounding box center [392, 405] width 176 height 30
